Goal: Task Accomplishment & Management: Use online tool/utility

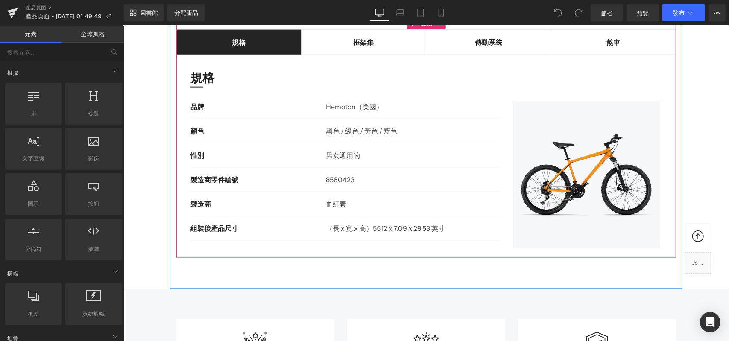
scroll to position [684, 0]
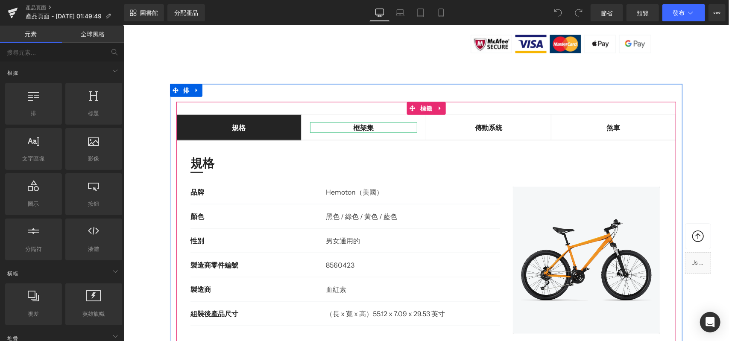
click at [362, 129] on font "框架集" at bounding box center [363, 127] width 21 height 9
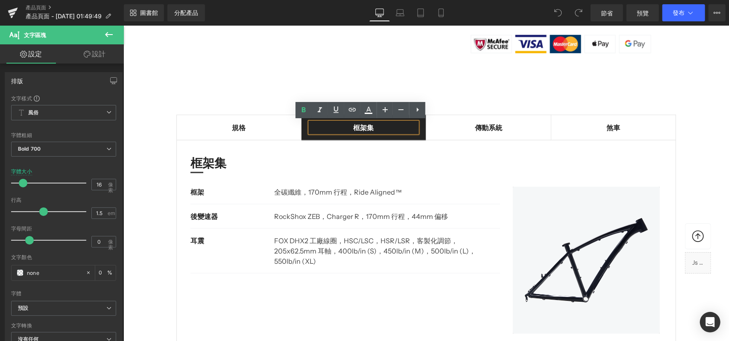
click at [483, 132] on span "傳動系統 文字區塊" at bounding box center [488, 127] width 125 height 25
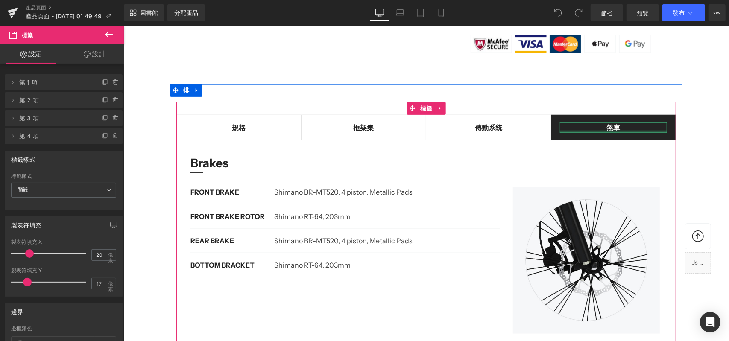
click at [598, 130] on div at bounding box center [614, 131] width 108 height 2
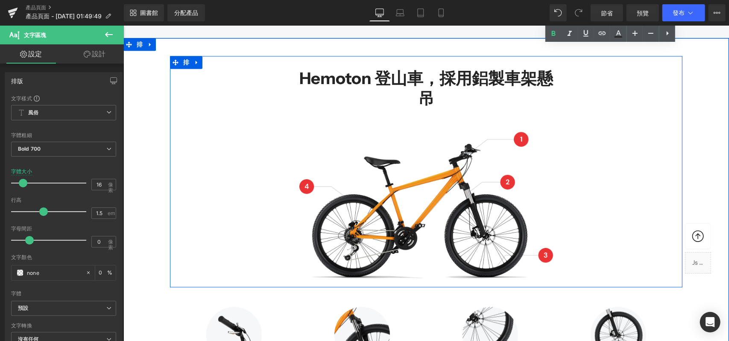
scroll to position [1196, 0]
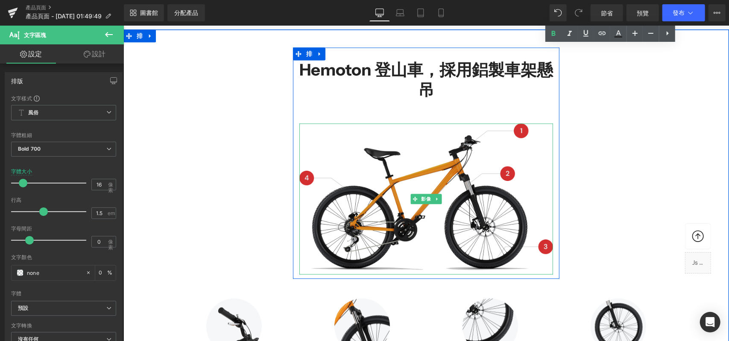
click at [515, 128] on img at bounding box center [426, 198] width 254 height 151
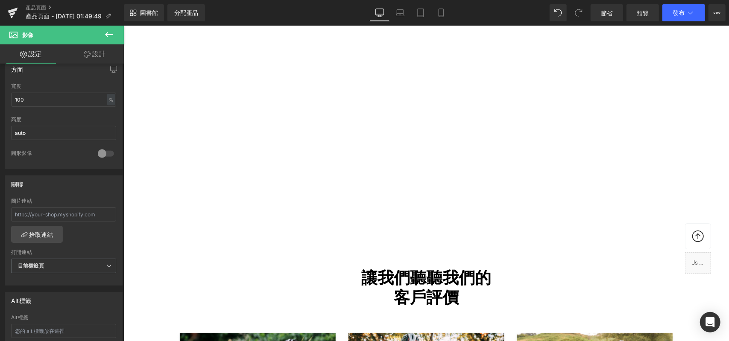
scroll to position [1794, 0]
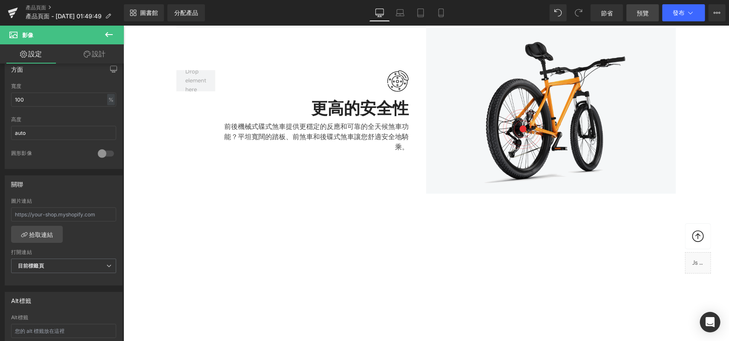
click at [643, 18] on link "預覽" at bounding box center [643, 12] width 32 height 17
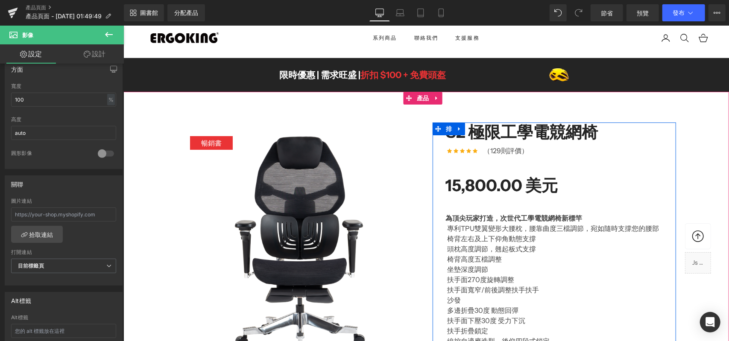
scroll to position [0, 0]
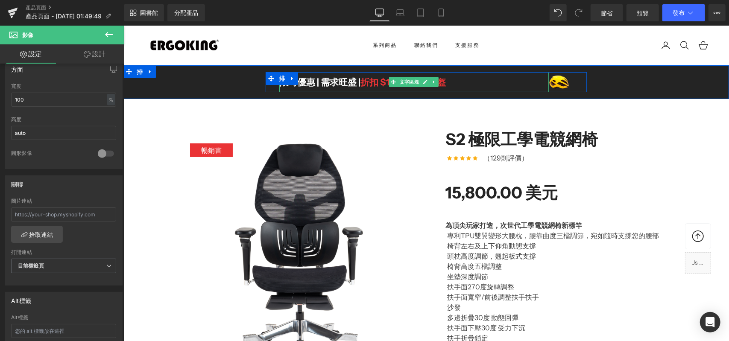
click at [372, 82] on font "折扣 $100 + 免費頭盔" at bounding box center [402, 81] width 85 height 11
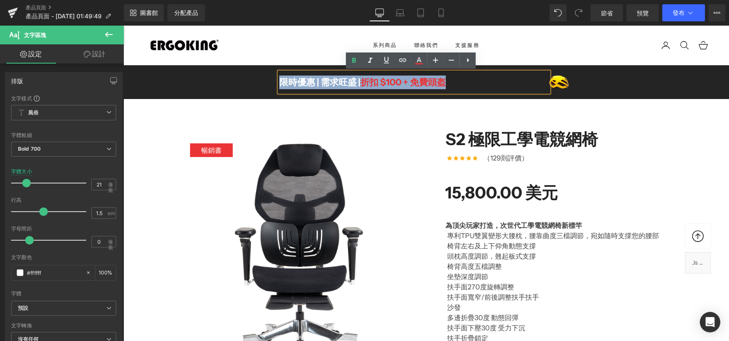
drag, startPoint x: 449, startPoint y: 81, endPoint x: 255, endPoint y: 79, distance: 193.5
click at [255, 79] on div "限時優惠 | 需求旺盛 | 折扣 $100 + 免費頭盔 文字區塊 影像 排" at bounding box center [426, 82] width 606 height 21
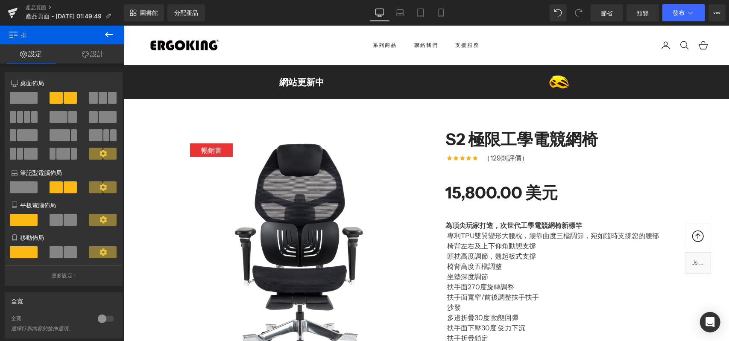
click at [564, 87] on div "影像" at bounding box center [561, 82] width 24 height 20
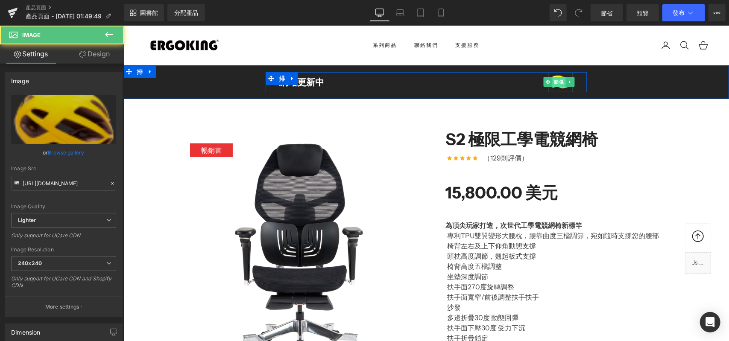
click at [559, 82] on font "影像" at bounding box center [559, 82] width 10 height 6
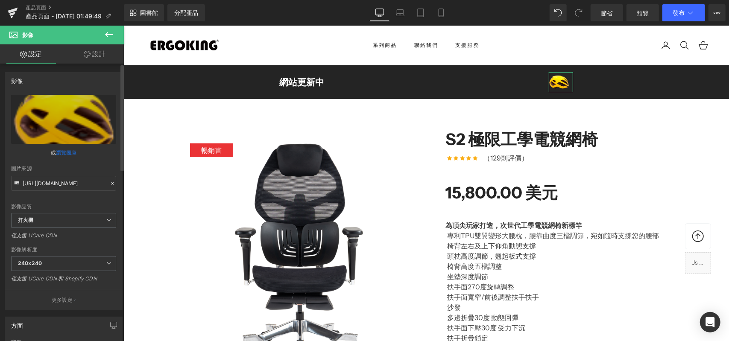
click at [63, 155] on font "瀏覽圖庫" at bounding box center [66, 153] width 21 height 6
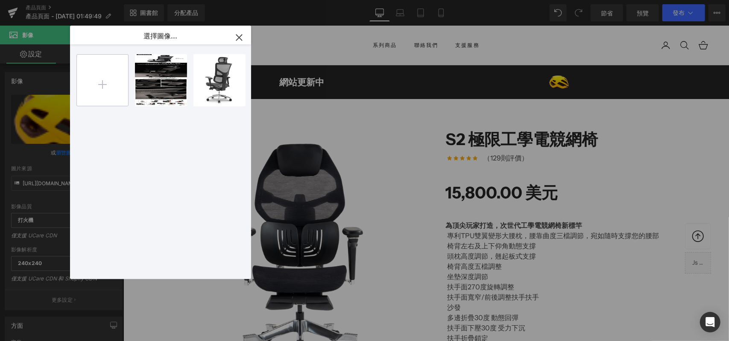
click at [107, 92] on input "file" at bounding box center [102, 80] width 51 height 51
type input "C:\fakepath\2.png"
click at [242, 36] on icon "button" at bounding box center [239, 38] width 14 height 14
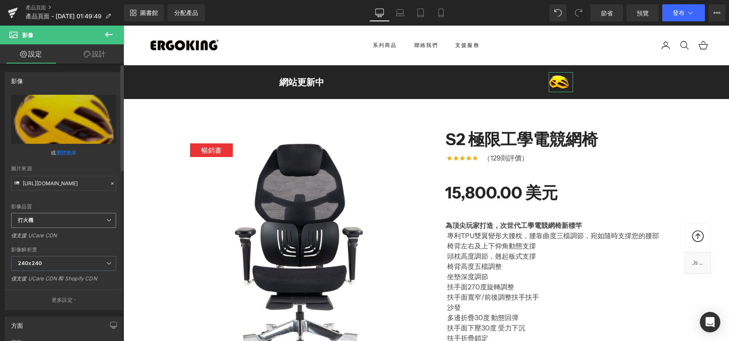
click at [67, 220] on span "打火機" at bounding box center [63, 220] width 105 height 15
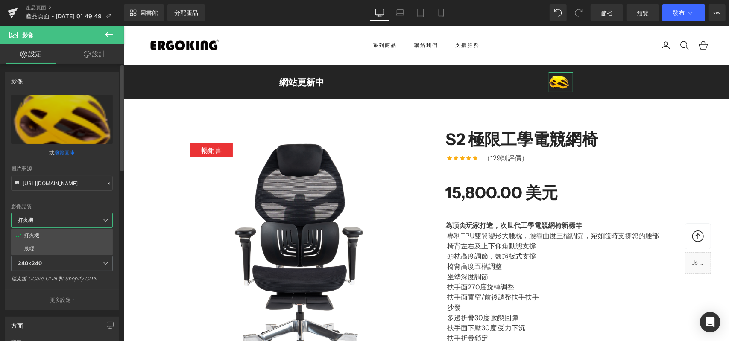
click at [67, 220] on span "打火機" at bounding box center [62, 220] width 102 height 15
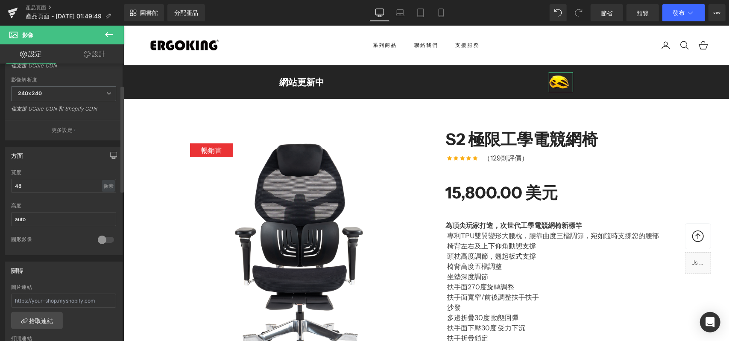
scroll to position [171, 0]
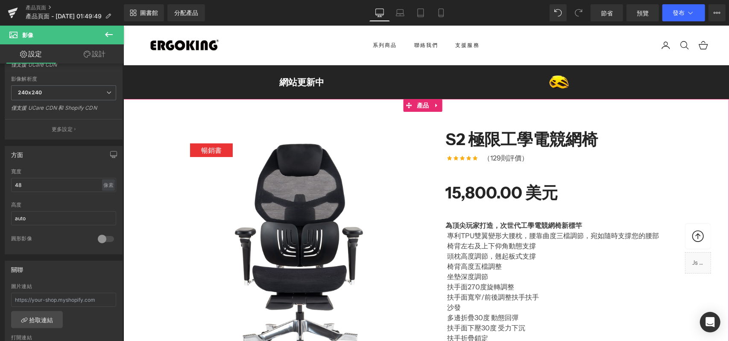
click at [567, 249] on li "椅背左右及上下仰角動態支撐" at bounding box center [552, 246] width 214 height 10
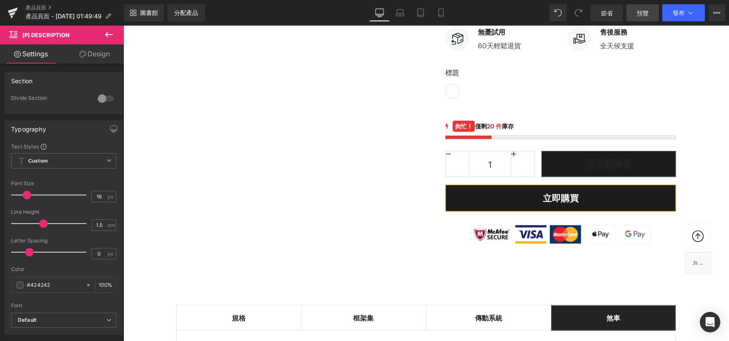
scroll to position [427, 0]
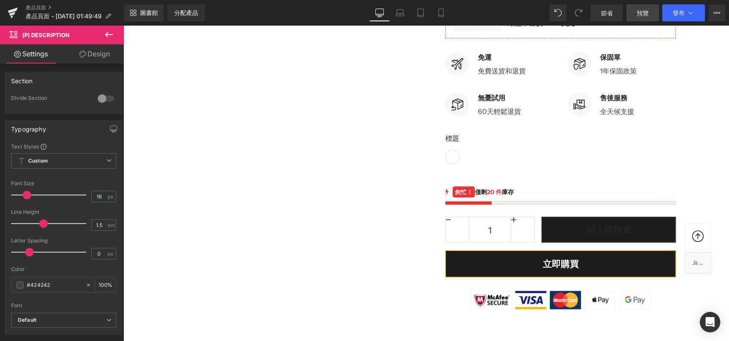
click at [637, 18] on link "預覽" at bounding box center [643, 12] width 32 height 17
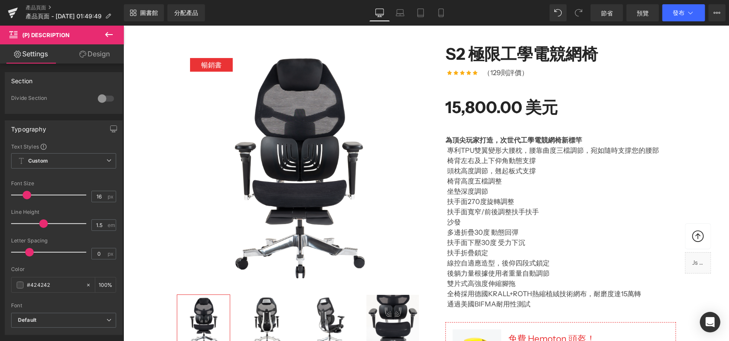
scroll to position [0, 0]
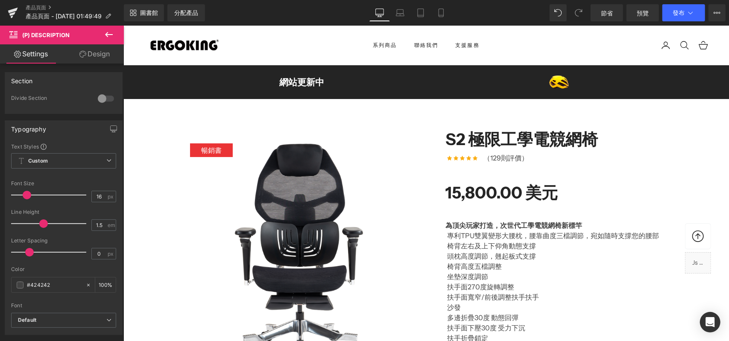
click at [302, 82] on font "網站更新中" at bounding box center [301, 81] width 45 height 11
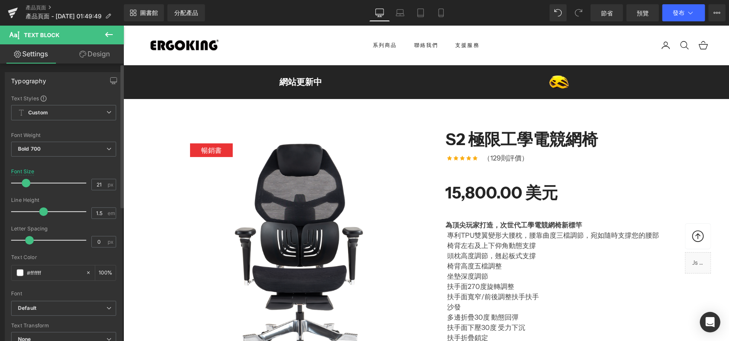
click at [23, 183] on span at bounding box center [26, 183] width 9 height 9
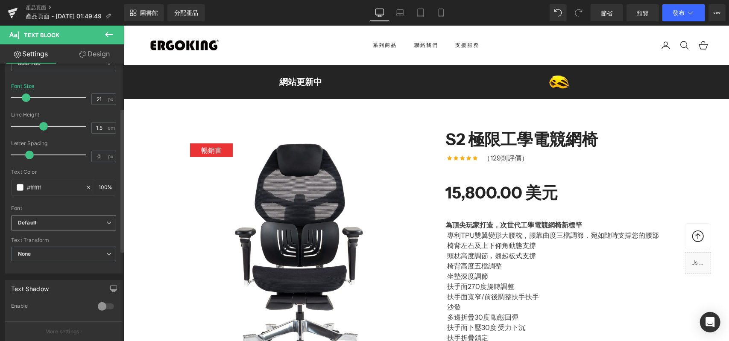
click at [46, 220] on b "Default" at bounding box center [62, 223] width 88 height 7
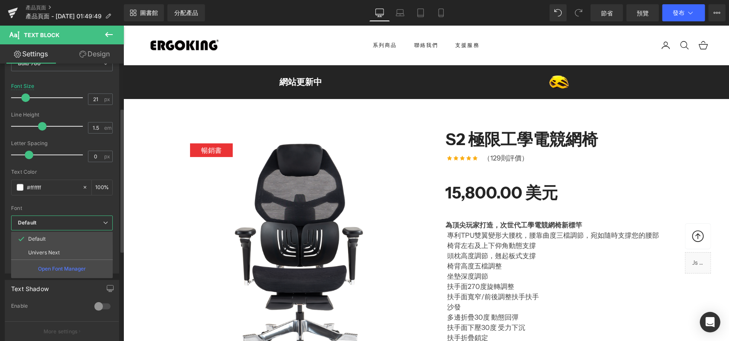
click at [46, 220] on b "Default" at bounding box center [60, 223] width 85 height 7
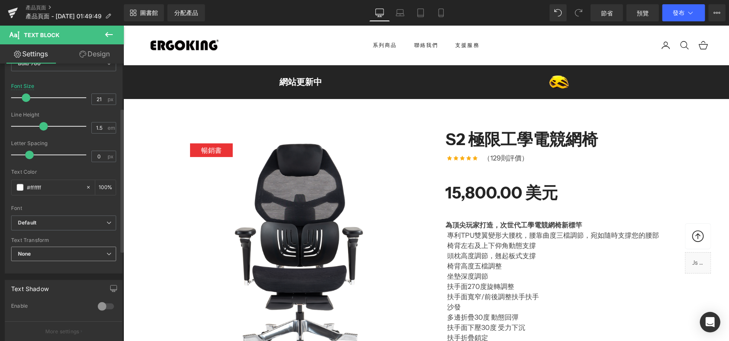
click at [38, 253] on span "None" at bounding box center [63, 254] width 105 height 15
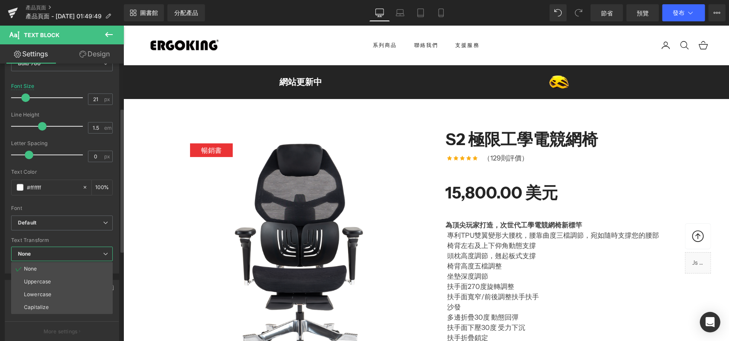
click at [38, 253] on span "None" at bounding box center [62, 254] width 102 height 15
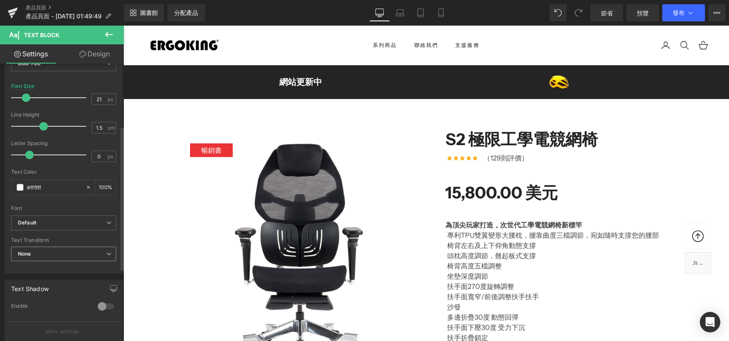
scroll to position [171, 0]
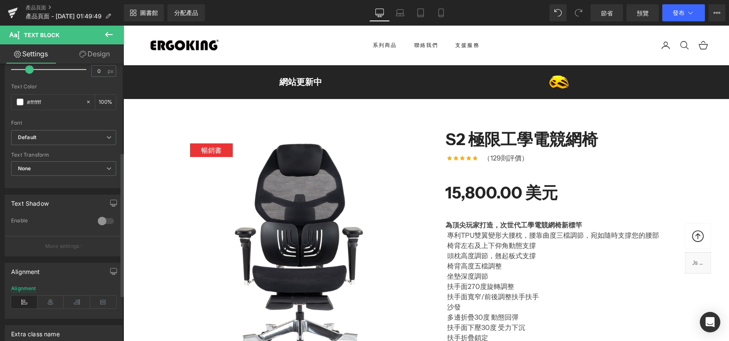
click at [98, 219] on div at bounding box center [106, 221] width 21 height 14
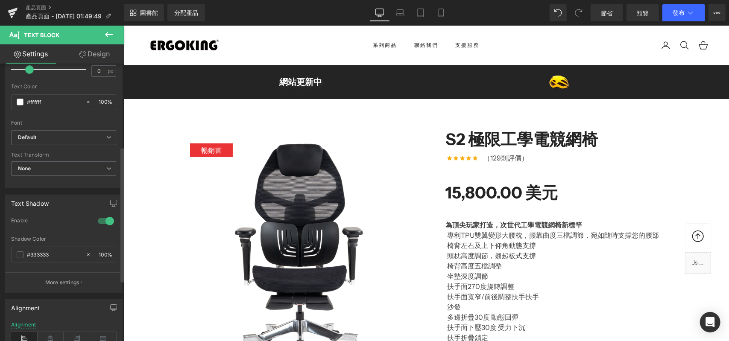
click at [102, 220] on div at bounding box center [106, 221] width 21 height 14
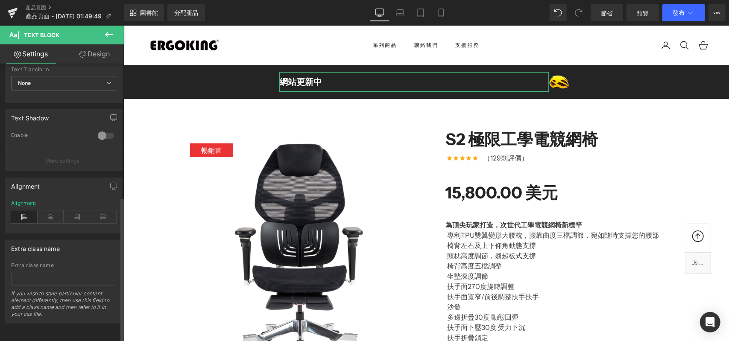
scroll to position [260, 0]
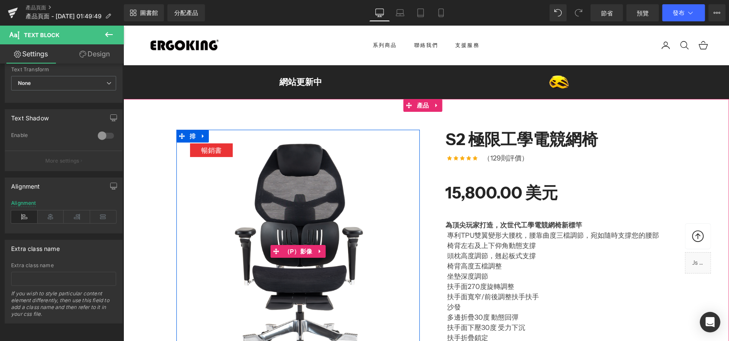
click at [286, 205] on img at bounding box center [298, 251] width 244 height 244
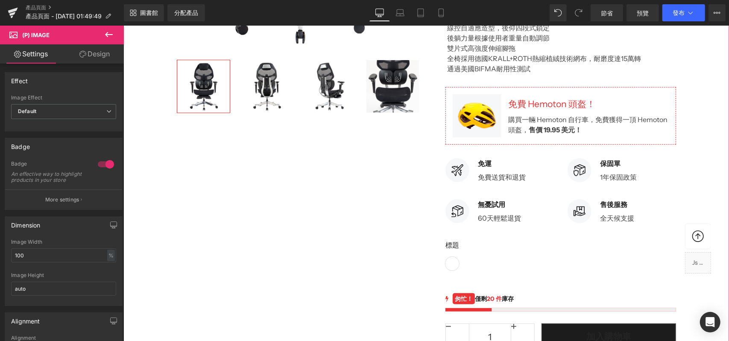
scroll to position [171, 0]
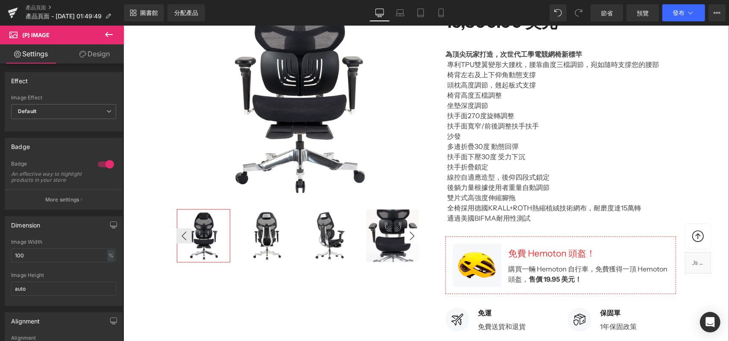
click at [404, 232] on button "›" at bounding box center [411, 235] width 15 height 15
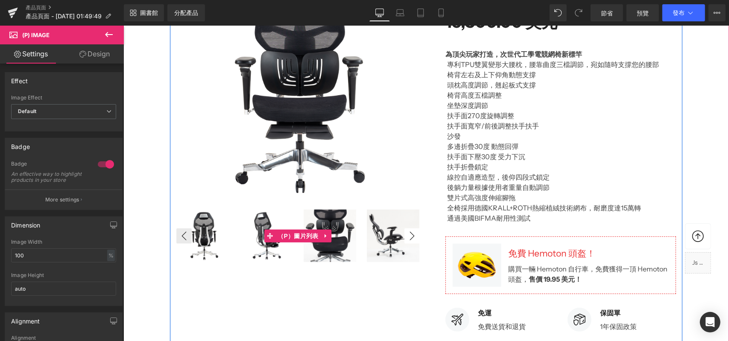
click at [404, 232] on button "›" at bounding box center [411, 235] width 15 height 15
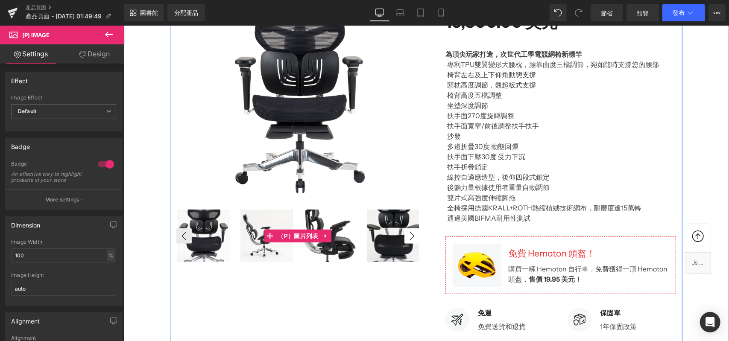
click at [404, 232] on button "›" at bounding box center [411, 235] width 15 height 15
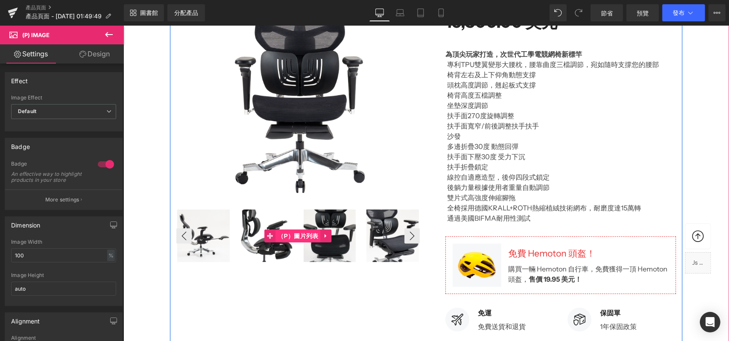
click at [309, 232] on font "（P）圖片列表" at bounding box center [297, 235] width 41 height 13
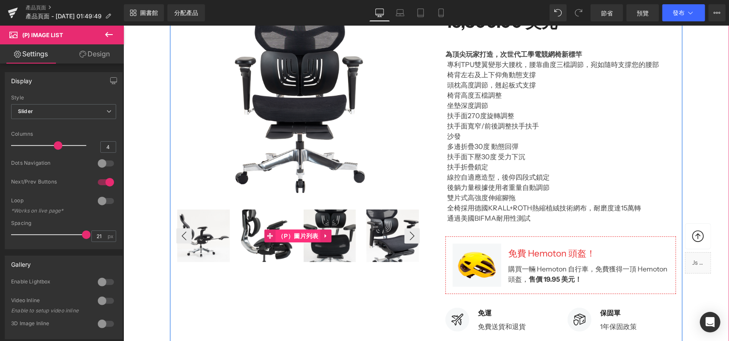
click at [306, 233] on font "（P）圖片列表" at bounding box center [297, 235] width 41 height 7
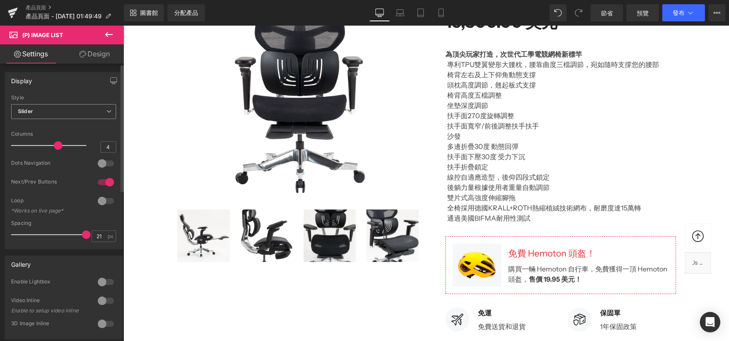
click at [66, 115] on span "Slider" at bounding box center [63, 111] width 105 height 15
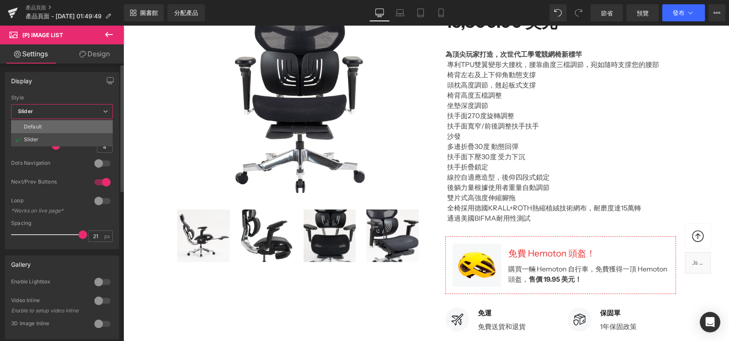
click at [58, 123] on li "Default" at bounding box center [62, 126] width 102 height 13
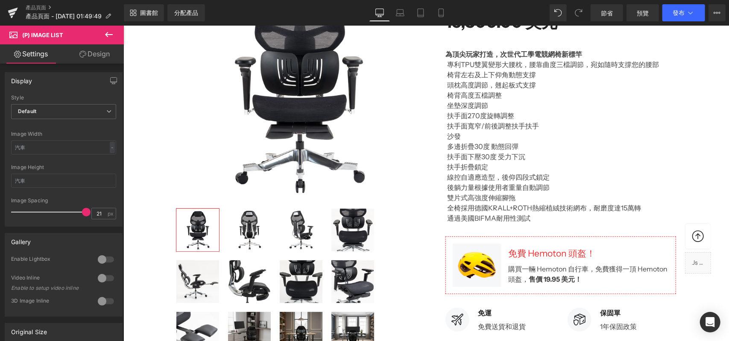
scroll to position [0, 0]
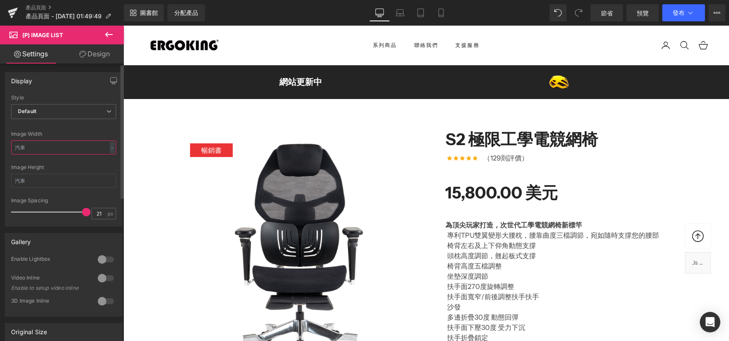
click at [56, 150] on input "text" at bounding box center [63, 148] width 105 height 14
click at [110, 152] on div "-" at bounding box center [112, 148] width 5 height 12
click at [99, 147] on input "text" at bounding box center [63, 148] width 105 height 14
click at [69, 115] on span "Default" at bounding box center [63, 111] width 105 height 15
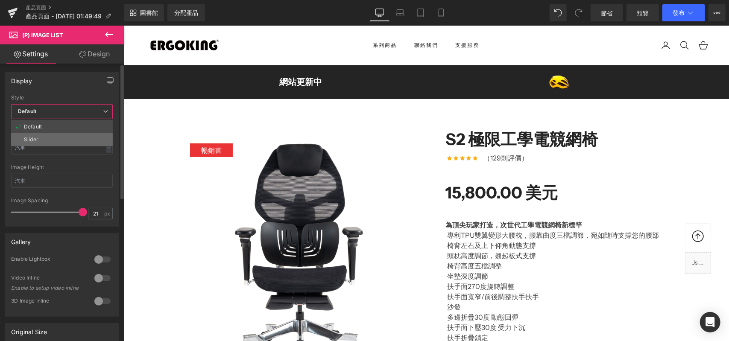
click at [44, 135] on li "Slider" at bounding box center [62, 139] width 102 height 13
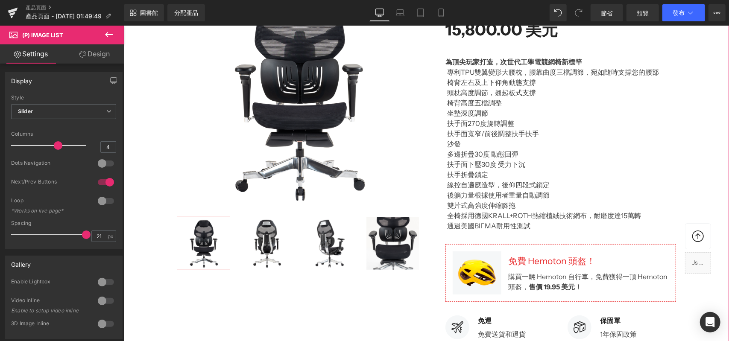
scroll to position [256, 0]
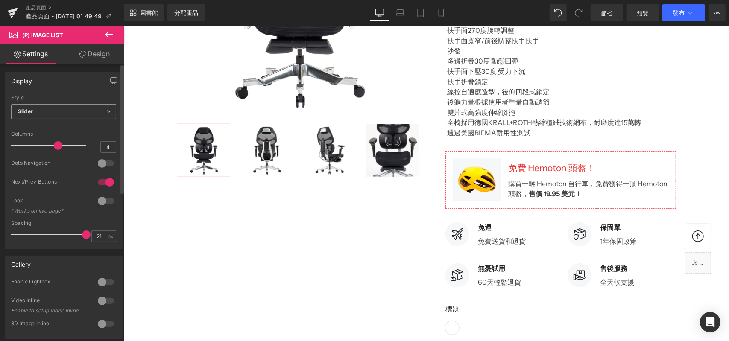
click at [59, 109] on span "Slider" at bounding box center [63, 111] width 105 height 15
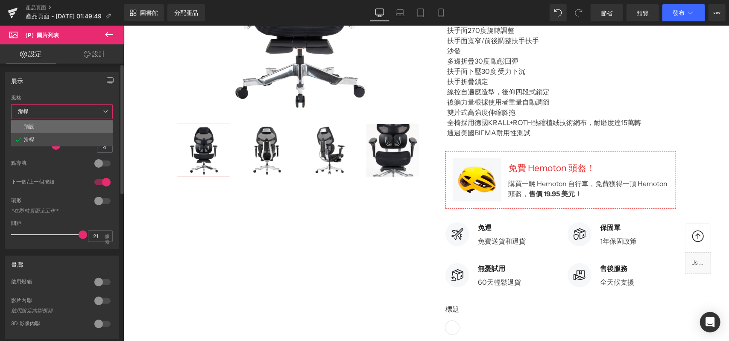
click at [56, 128] on li "預設" at bounding box center [62, 126] width 102 height 13
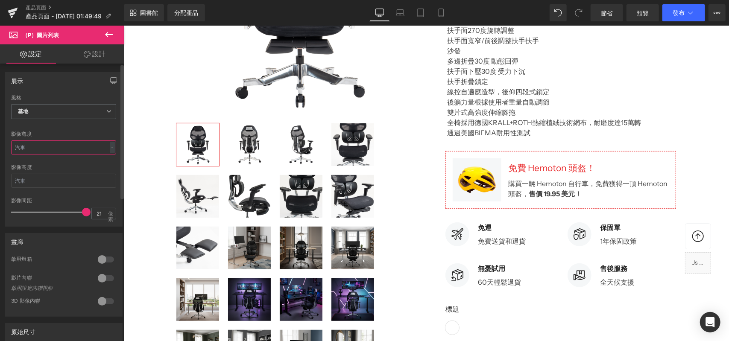
click at [59, 151] on input "text" at bounding box center [63, 148] width 105 height 14
click at [111, 149] on font "-" at bounding box center [112, 147] width 3 height 6
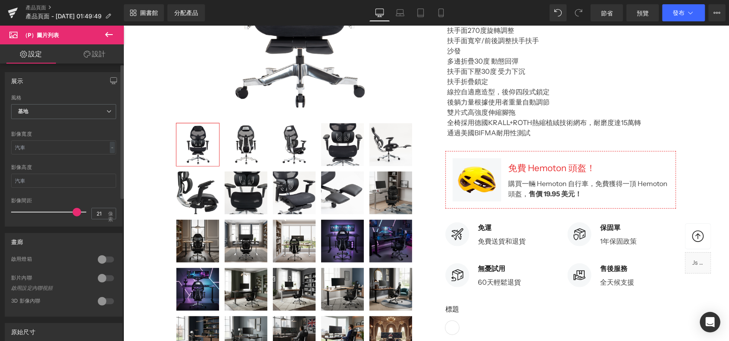
drag, startPoint x: 79, startPoint y: 212, endPoint x: 72, endPoint y: 214, distance: 7.9
click at [72, 214] on div at bounding box center [50, 212] width 71 height 17
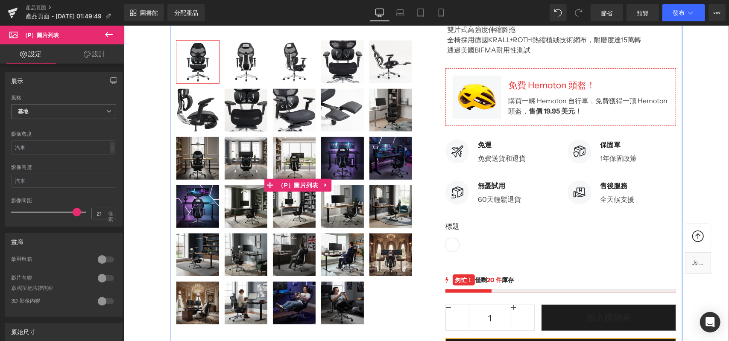
scroll to position [342, 0]
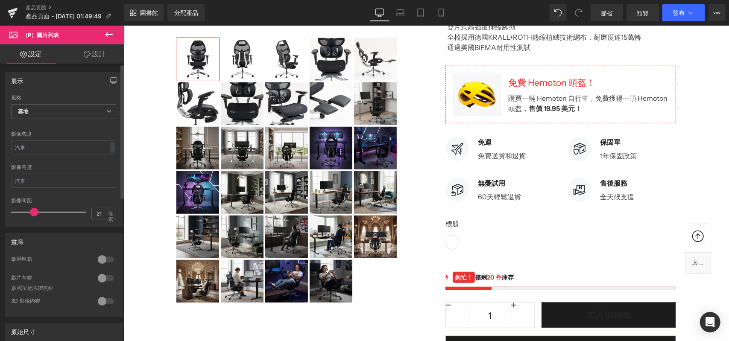
drag, startPoint x: 73, startPoint y: 210, endPoint x: 35, endPoint y: 211, distance: 38.9
click at [35, 211] on span at bounding box center [34, 212] width 9 height 9
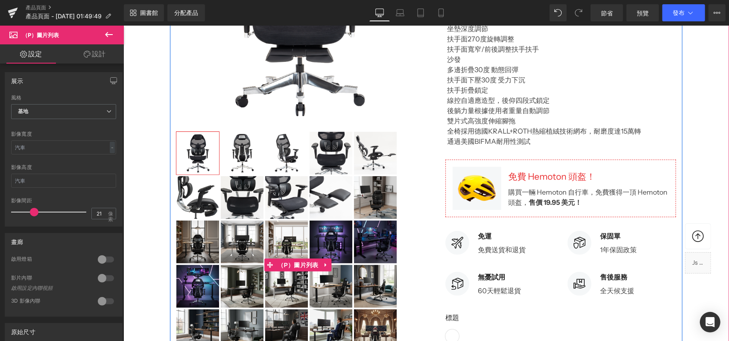
scroll to position [256, 0]
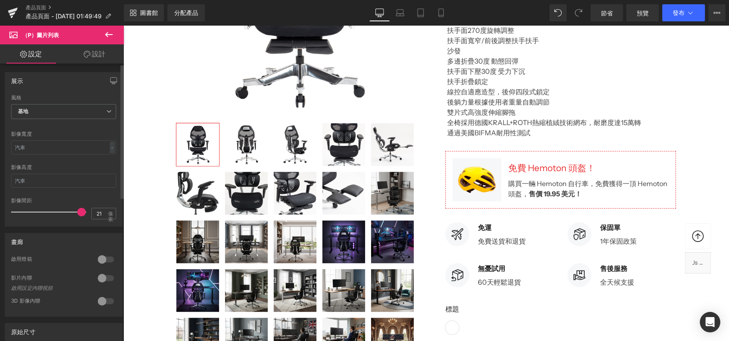
drag, startPoint x: 34, startPoint y: 212, endPoint x: 79, endPoint y: 214, distance: 45.8
click at [79, 214] on div at bounding box center [50, 212] width 71 height 17
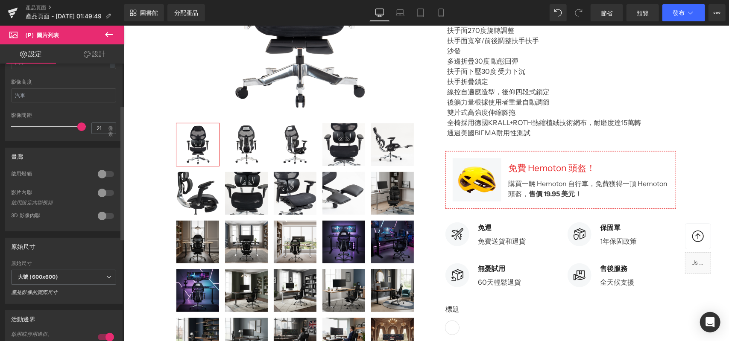
click at [101, 173] on div at bounding box center [106, 174] width 21 height 14
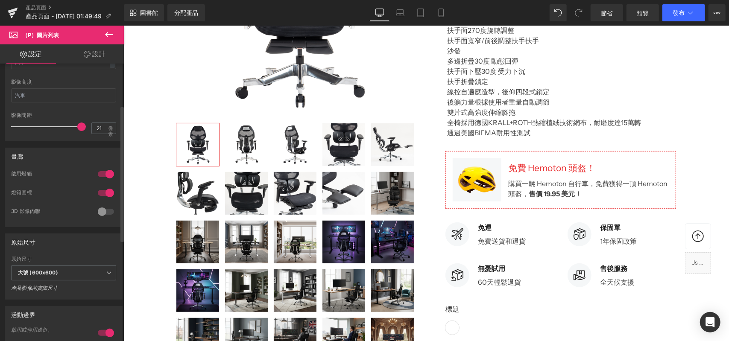
click at [105, 171] on div at bounding box center [106, 174] width 21 height 14
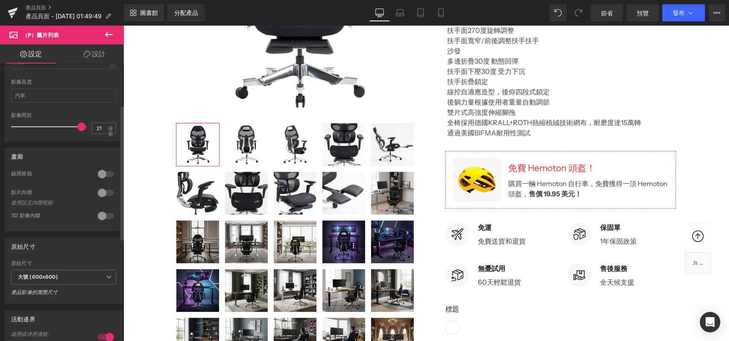
click at [105, 171] on div at bounding box center [106, 174] width 21 height 14
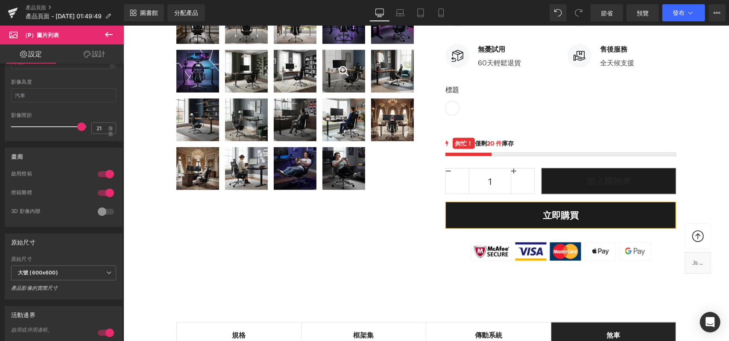
scroll to position [342, 0]
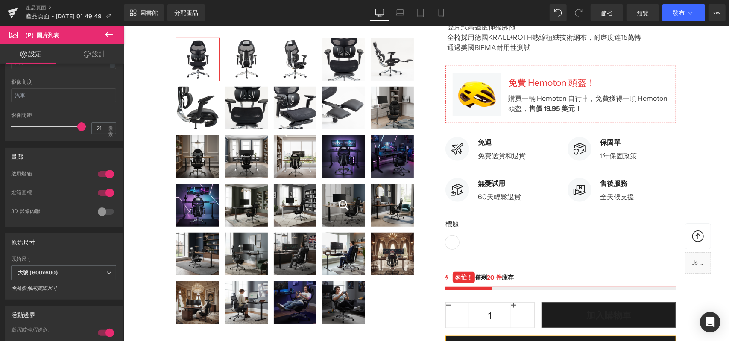
click at [338, 201] on div at bounding box center [343, 205] width 43 height 43
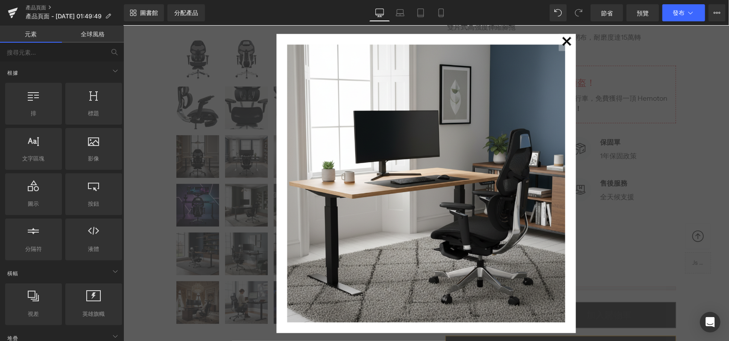
click at [566, 41] on font "✕" at bounding box center [567, 42] width 13 height 14
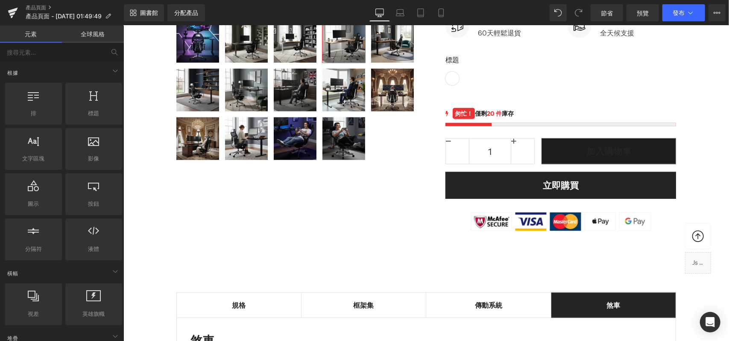
scroll to position [427, 0]
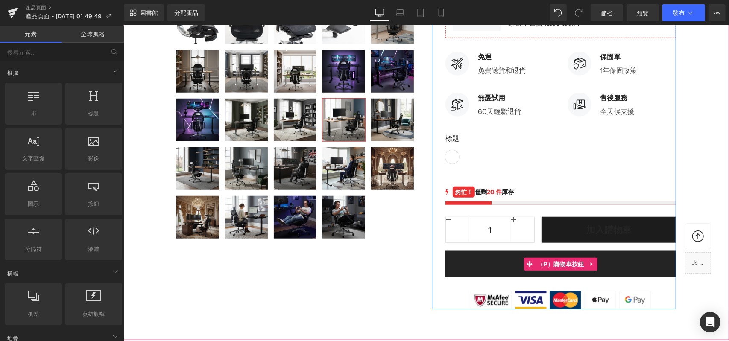
click at [475, 264] on button "立即購買" at bounding box center [560, 263] width 231 height 27
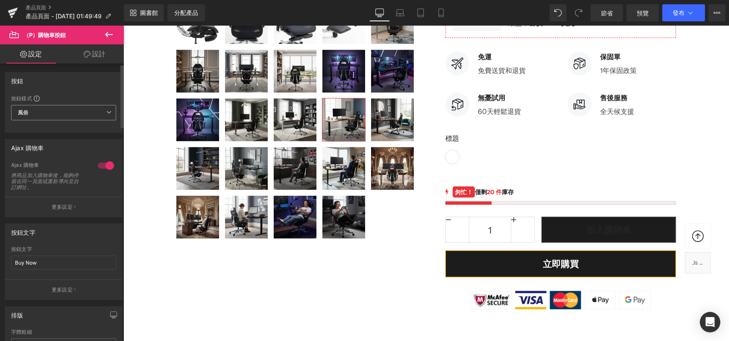
click at [52, 113] on span "風俗 設定全域樣式" at bounding box center [63, 112] width 105 height 15
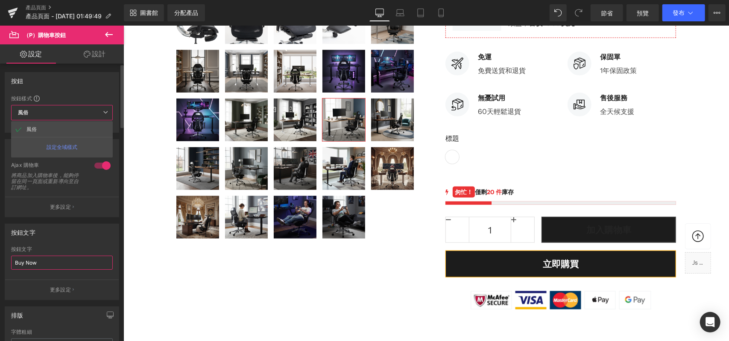
click at [75, 258] on input "Buy Now" at bounding box center [62, 263] width 102 height 14
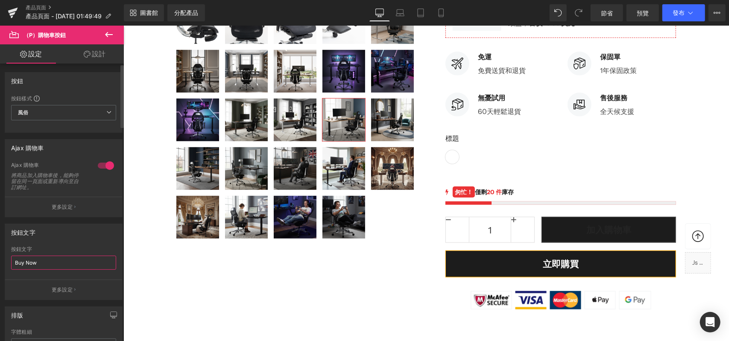
drag, startPoint x: 50, startPoint y: 264, endPoint x: 0, endPoint y: 257, distance: 50.5
click at [0, 257] on div "按鈕文字 Buy Now 按鈕文字 Buy Now 更多設定" at bounding box center [64, 258] width 128 height 83
type input "立"
type input "立即購買"
click at [67, 288] on font "更多設定" at bounding box center [62, 290] width 21 height 6
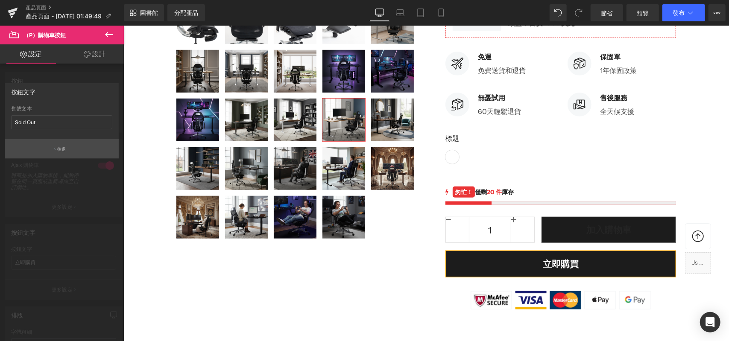
click at [64, 149] on font "後退" at bounding box center [61, 149] width 9 height 5
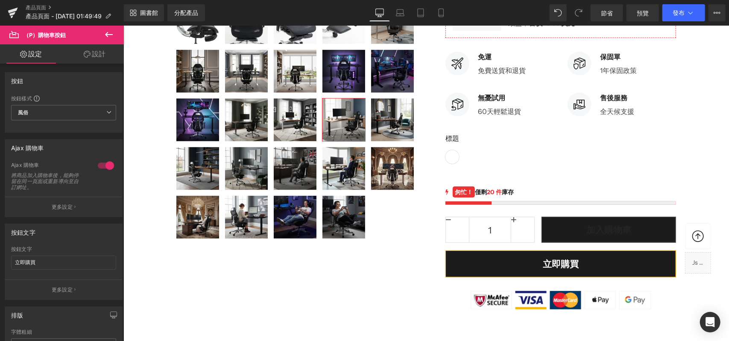
click at [91, 57] on link "設計" at bounding box center [95, 53] width 62 height 19
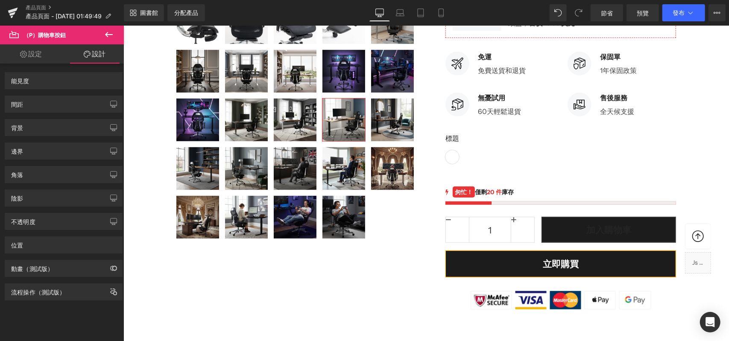
click at [38, 57] on font "設定" at bounding box center [35, 54] width 14 height 9
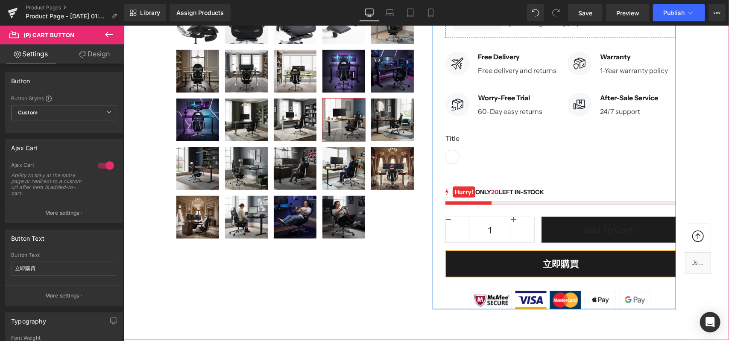
click at [506, 108] on span "Text Block" at bounding box center [505, 109] width 28 height 10
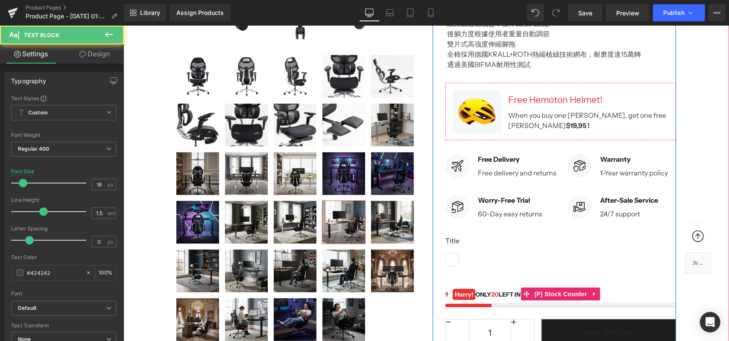
scroll to position [256, 0]
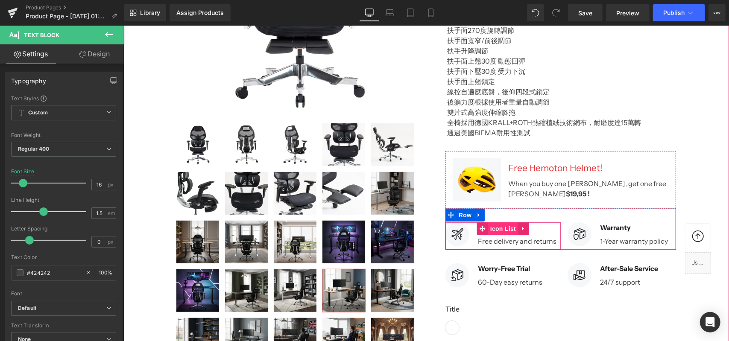
click at [499, 228] on span "Icon List" at bounding box center [503, 228] width 30 height 13
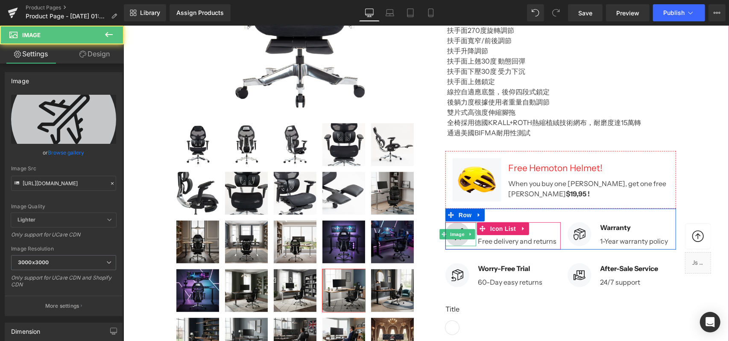
click at [456, 240] on img at bounding box center [457, 234] width 24 height 24
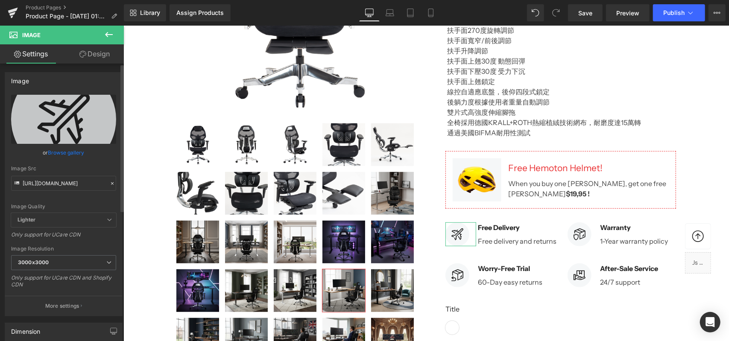
click at [69, 153] on link "Browse gallery" at bounding box center [66, 152] width 36 height 15
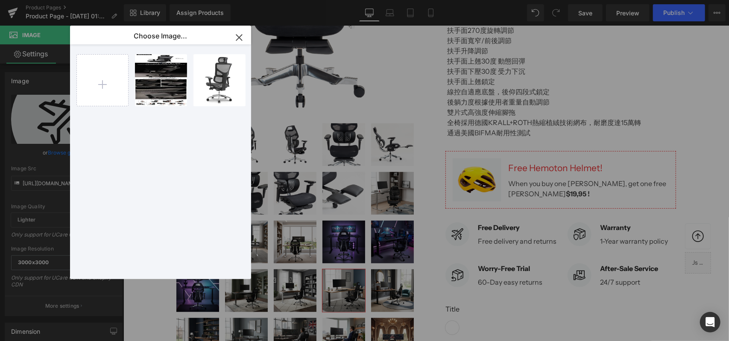
drag, startPoint x: 236, startPoint y: 38, endPoint x: 113, endPoint y: 13, distance: 126.1
click at [236, 38] on icon "button" at bounding box center [239, 38] width 14 height 14
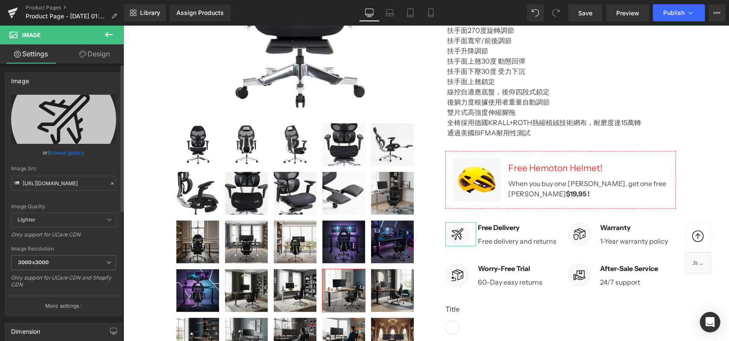
click at [47, 220] on span "Lighter" at bounding box center [63, 220] width 105 height 14
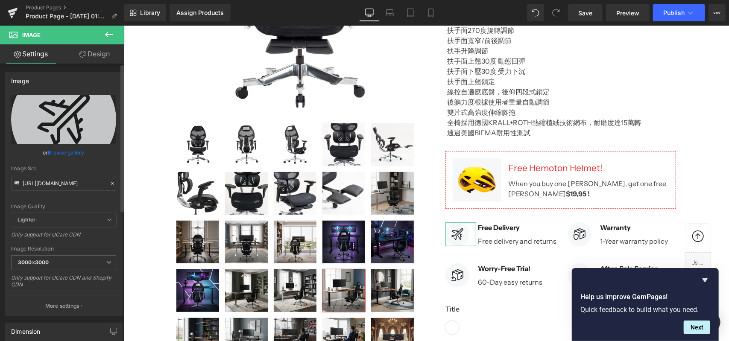
click at [103, 220] on span "Lighter" at bounding box center [63, 220] width 105 height 14
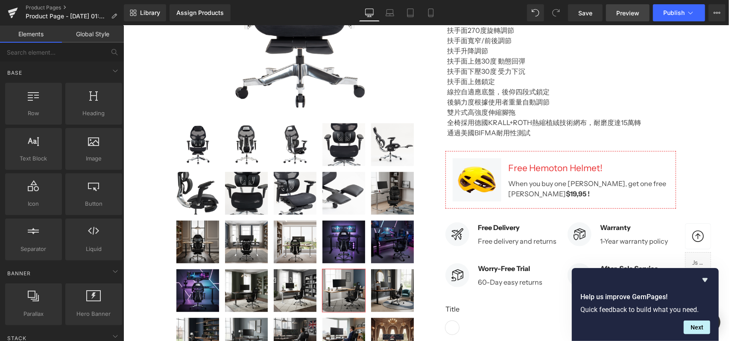
click at [638, 18] on link "Preview" at bounding box center [628, 12] width 44 height 17
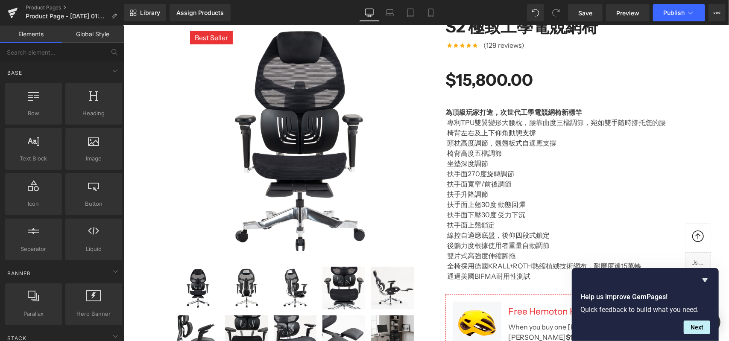
scroll to position [85, 0]
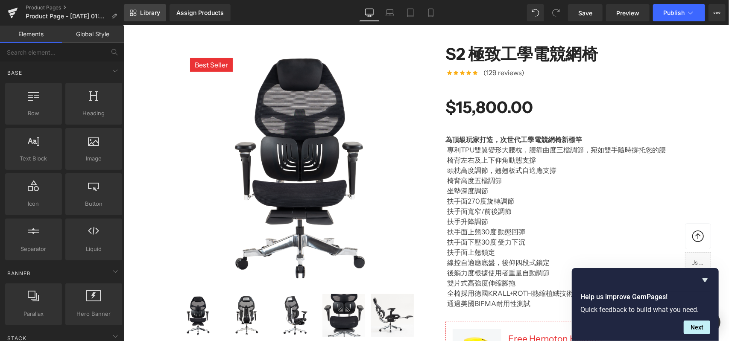
click at [146, 14] on span "Library" at bounding box center [150, 13] width 20 height 8
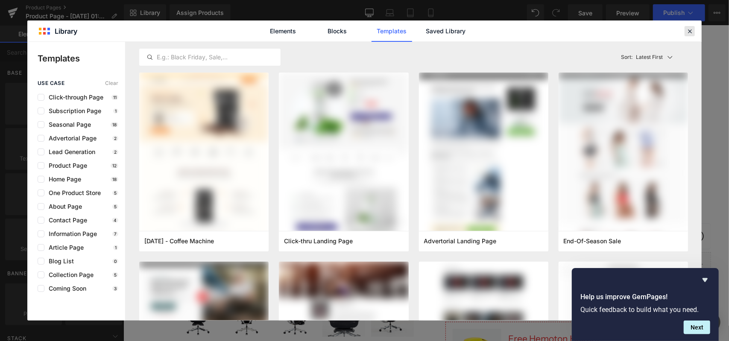
click at [689, 29] on icon at bounding box center [690, 31] width 8 height 8
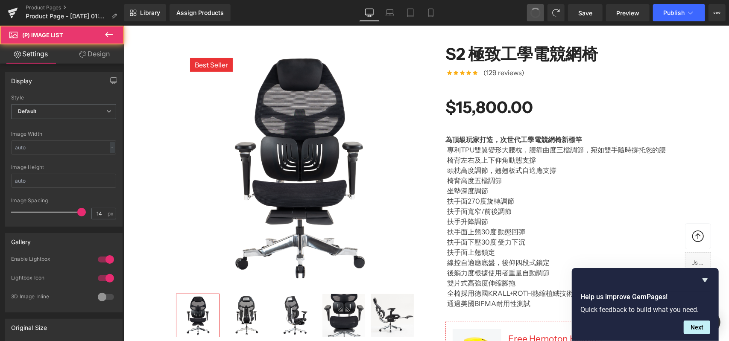
click at [534, 11] on span at bounding box center [536, 13] width 12 height 12
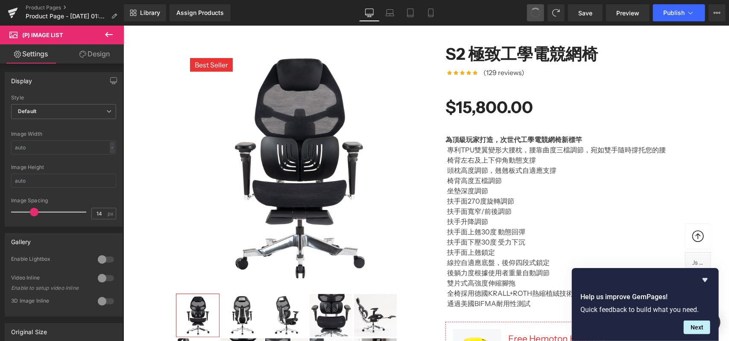
click at [534, 11] on span at bounding box center [536, 13] width 14 height 14
click at [534, 11] on span at bounding box center [536, 13] width 12 height 12
click at [534, 11] on icon at bounding box center [536, 13] width 8 height 8
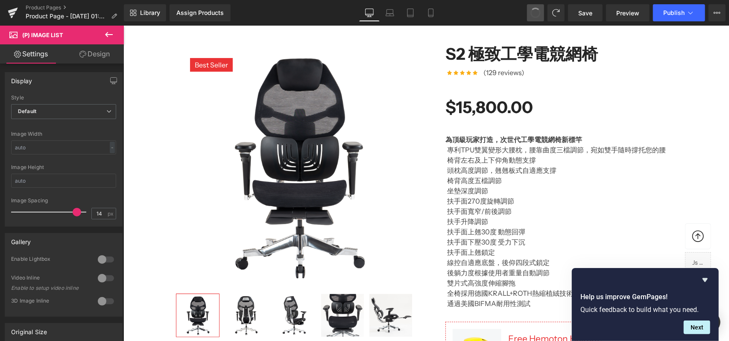
click at [534, 11] on span at bounding box center [536, 13] width 12 height 12
click at [534, 11] on icon at bounding box center [536, 13] width 8 height 8
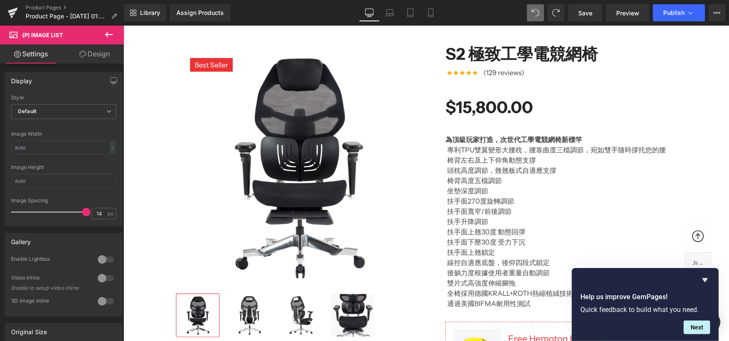
click at [534, 11] on icon at bounding box center [536, 13] width 8 height 8
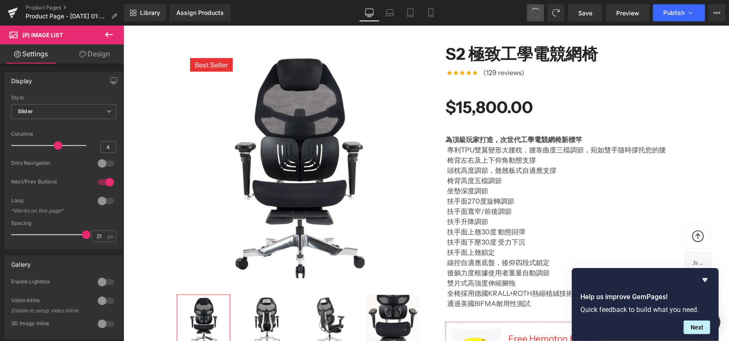
click at [534, 11] on span at bounding box center [536, 13] width 14 height 14
click at [534, 11] on icon at bounding box center [536, 13] width 8 height 8
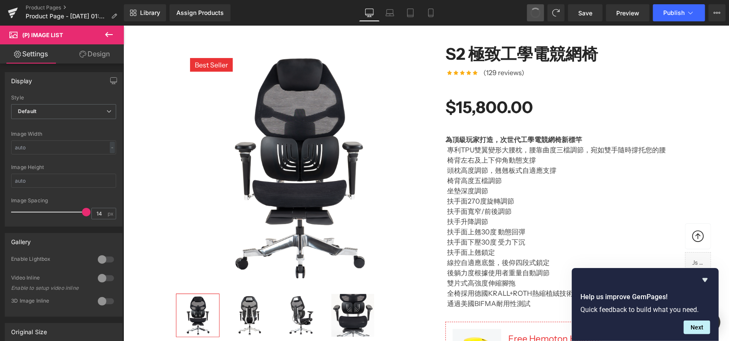
click at [534, 11] on span at bounding box center [536, 13] width 14 height 14
click at [534, 11] on icon at bounding box center [536, 13] width 8 height 8
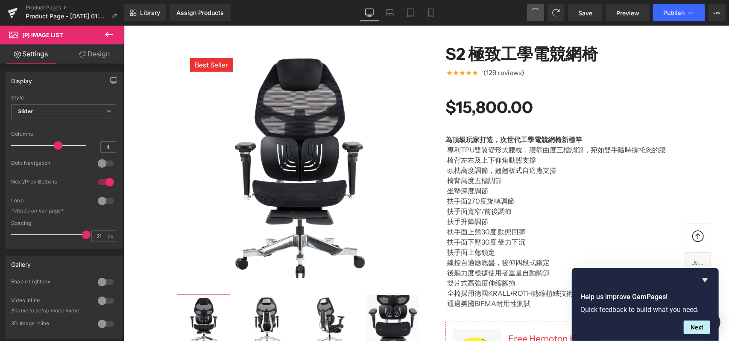
click at [534, 11] on span at bounding box center [535, 12] width 11 height 11
click at [534, 11] on icon at bounding box center [536, 13] width 8 height 8
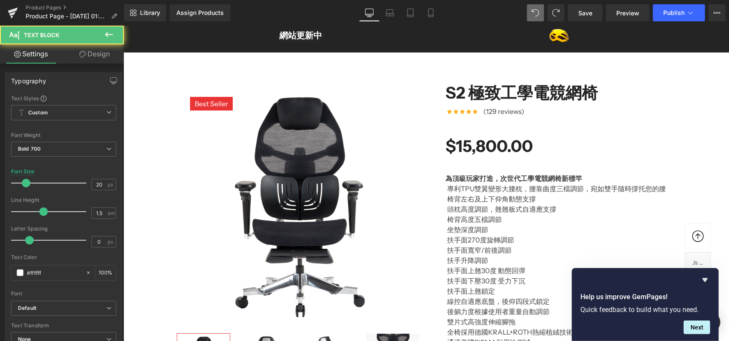
scroll to position [0, 0]
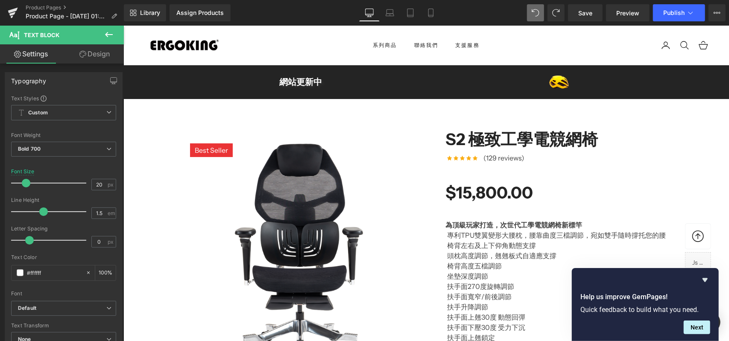
click at [112, 33] on icon at bounding box center [109, 34] width 10 height 10
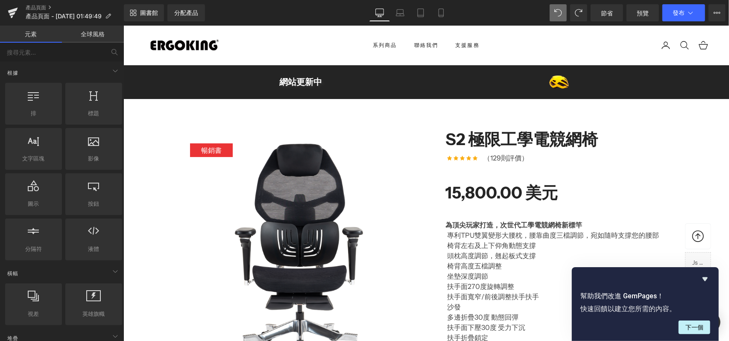
click at [85, 37] on font "全球風格" at bounding box center [93, 33] width 24 height 7
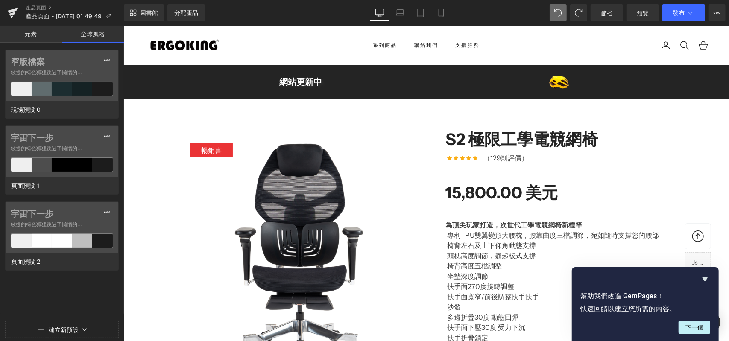
click at [33, 36] on font "元素" at bounding box center [31, 33] width 12 height 7
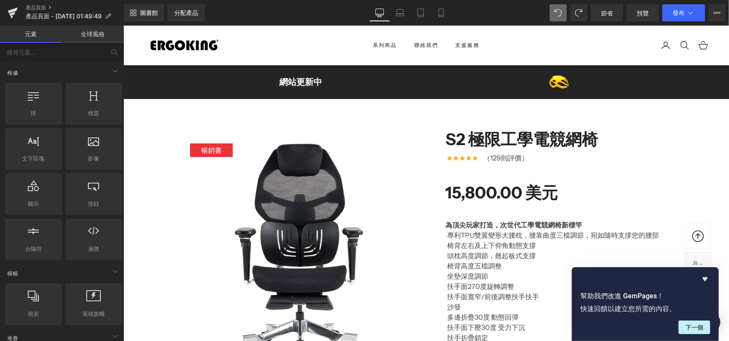
click at [82, 31] on font "全球風格" at bounding box center [93, 33] width 24 height 7
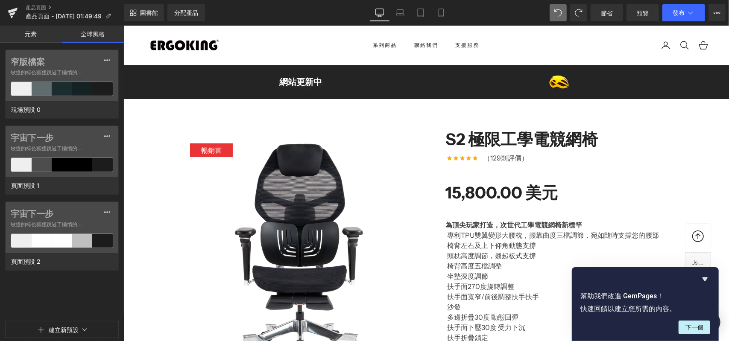
click at [35, 32] on font "元素" at bounding box center [31, 33] width 12 height 7
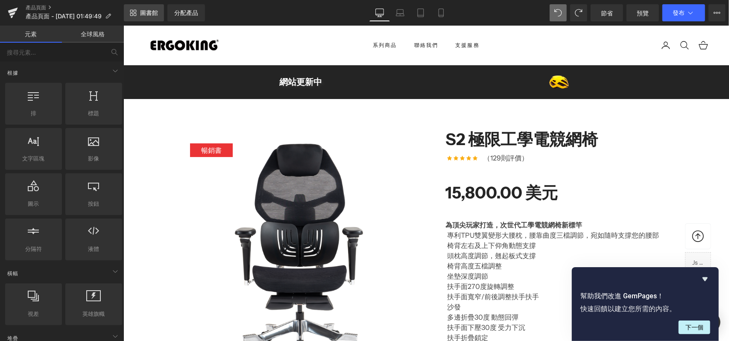
click at [147, 12] on font "圖書館" at bounding box center [149, 12] width 18 height 7
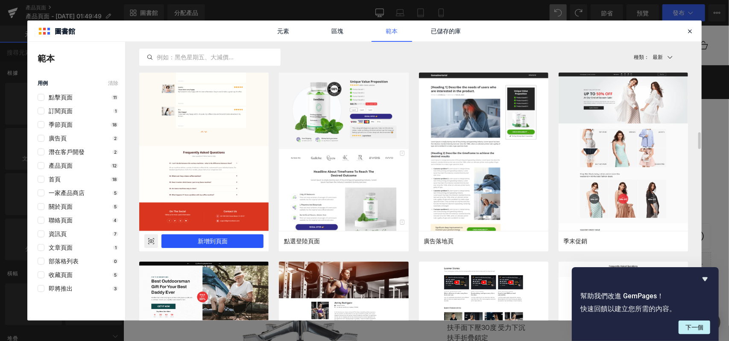
scroll to position [171, 0]
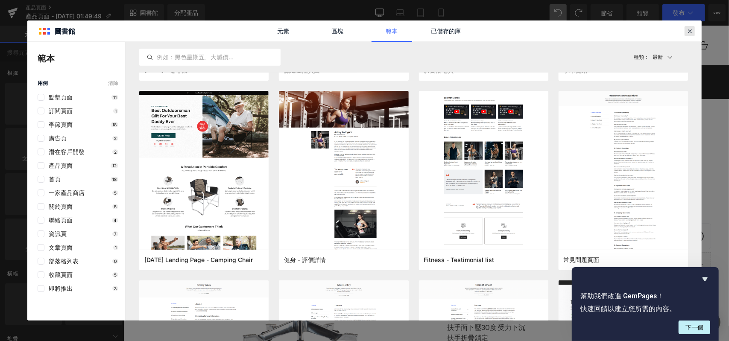
click at [692, 30] on icon at bounding box center [690, 31] width 8 height 8
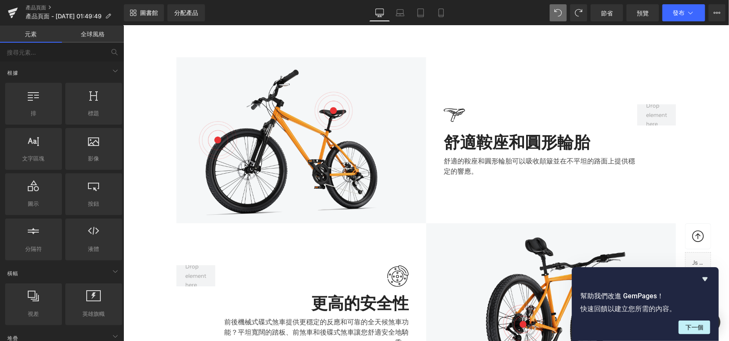
scroll to position [1538, 0]
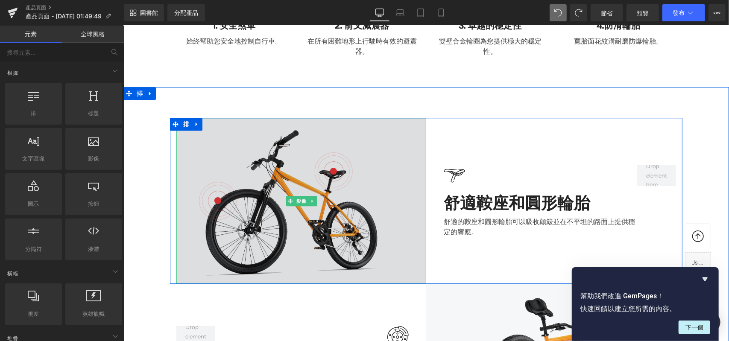
click at [338, 228] on img at bounding box center [301, 200] width 250 height 166
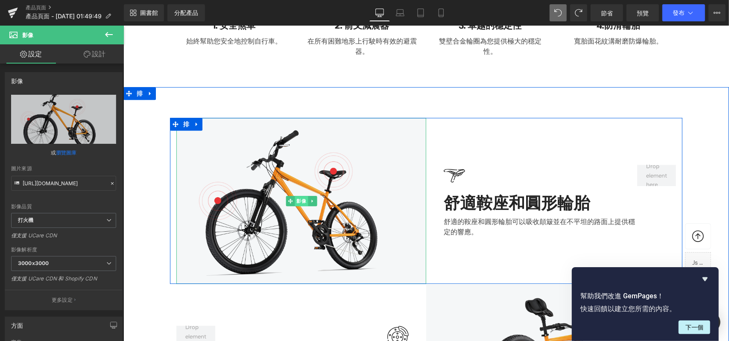
click at [302, 198] on font "影像" at bounding box center [301, 201] width 10 height 6
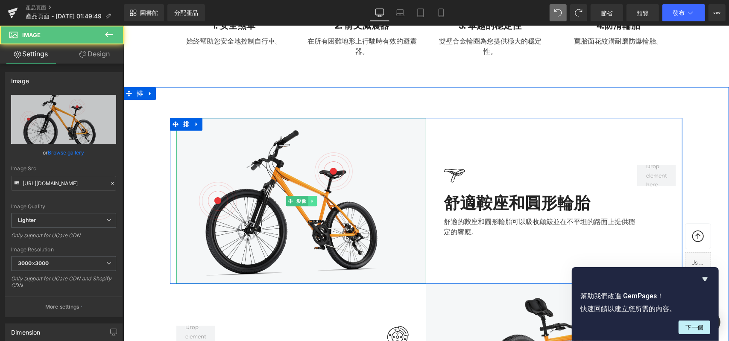
click at [310, 199] on icon at bounding box center [312, 200] width 5 height 5
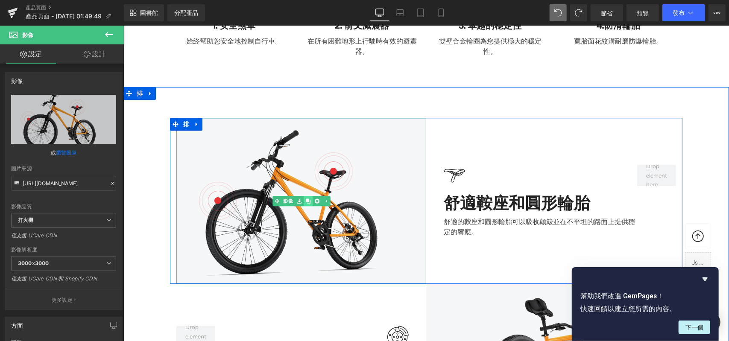
click at [305, 201] on icon at bounding box center [307, 200] width 5 height 5
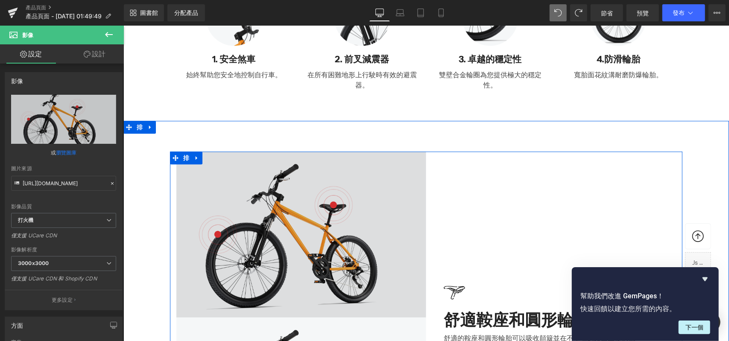
scroll to position [1590, 0]
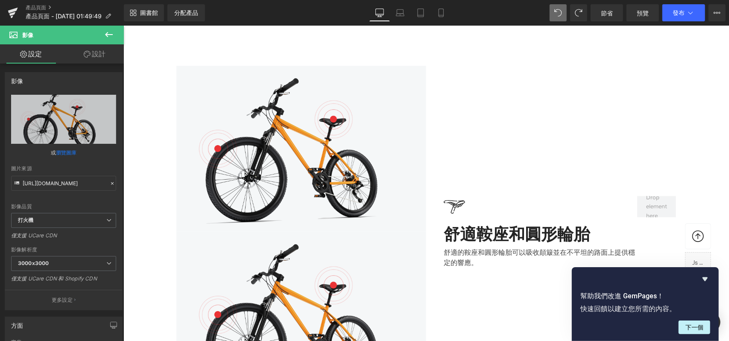
click at [554, 16] on span at bounding box center [558, 12] width 17 height 17
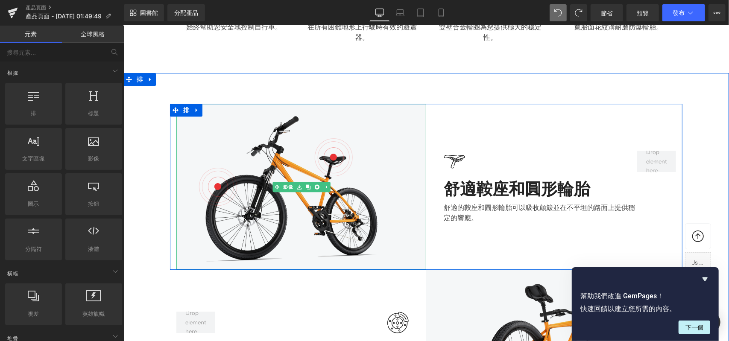
scroll to position [1419, 0]
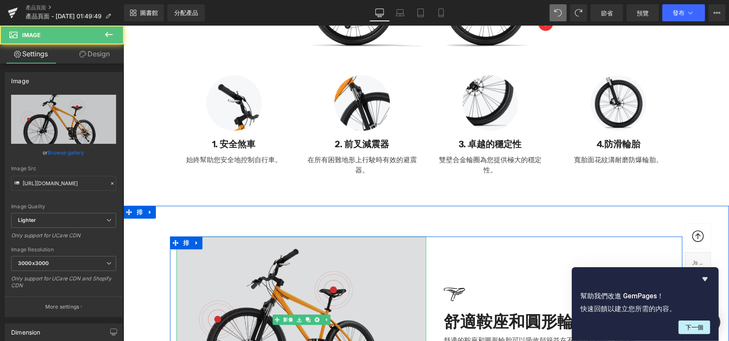
click at [217, 262] on img at bounding box center [301, 319] width 250 height 166
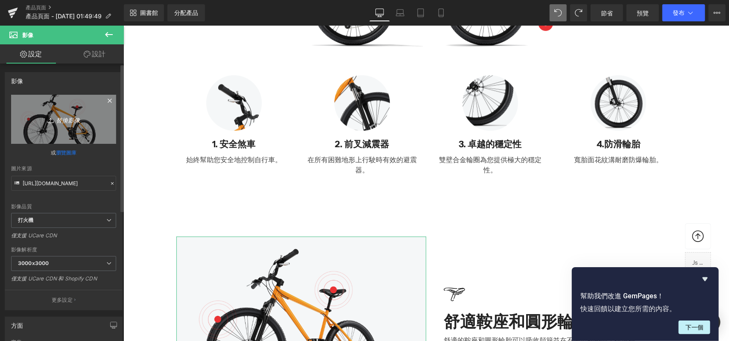
click at [74, 132] on link "替換影像" at bounding box center [63, 119] width 105 height 49
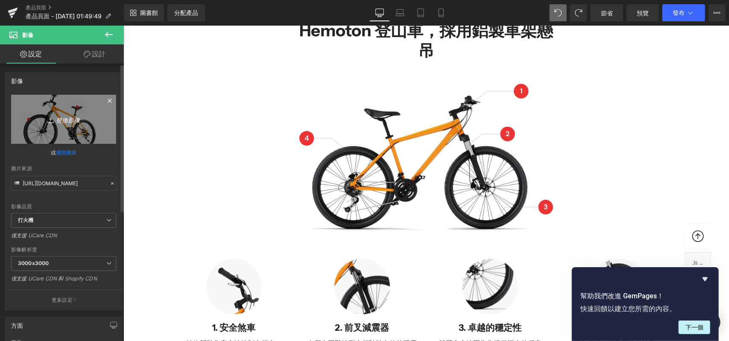
scroll to position [1163, 0]
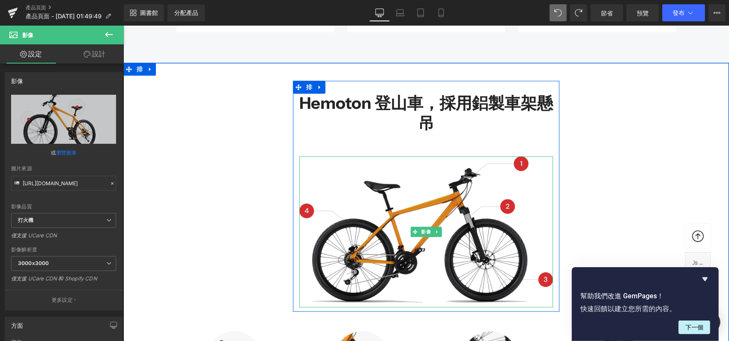
click at [414, 226] on div "影像" at bounding box center [426, 231] width 254 height 151
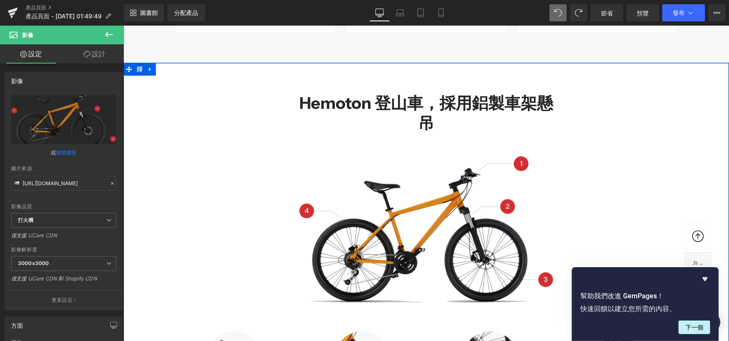
click at [398, 215] on img at bounding box center [426, 231] width 254 height 151
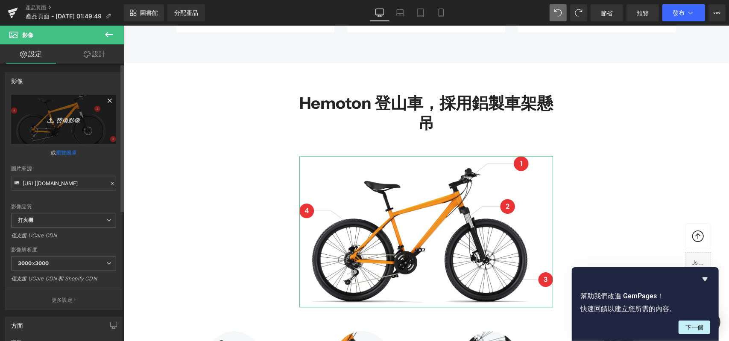
click at [65, 119] on font "替換影像" at bounding box center [68, 120] width 24 height 7
type input "C:\fakepath\2.png"
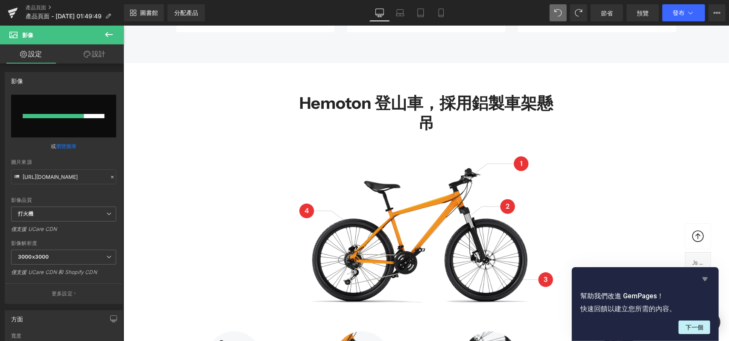
click at [707, 275] on icon "隱藏調查" at bounding box center [705, 279] width 10 height 10
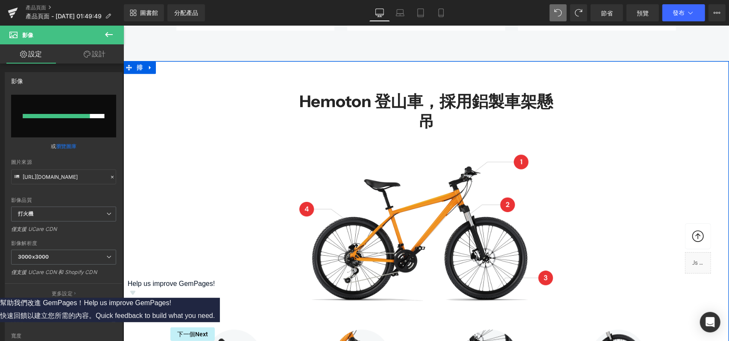
scroll to position [1248, 0]
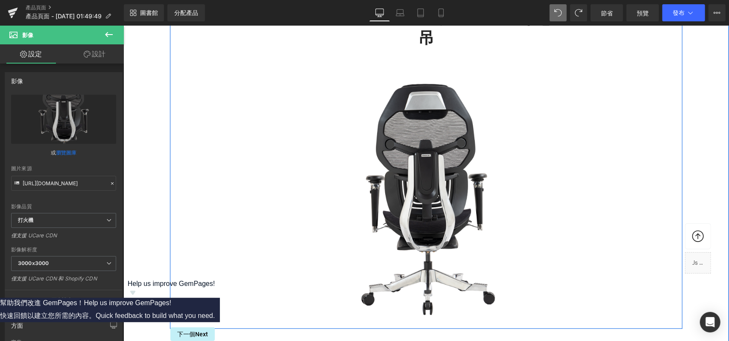
click at [156, 193] on div "Hemoton 登山車，採用鋁製車架懸吊 標題 影像 排 排 影像 1. 安全煞車 文字區塊 始終幫助您安全地控制自行車。 文字區塊 影像 2. 前叉減震器 …" at bounding box center [426, 224] width 606 height 458
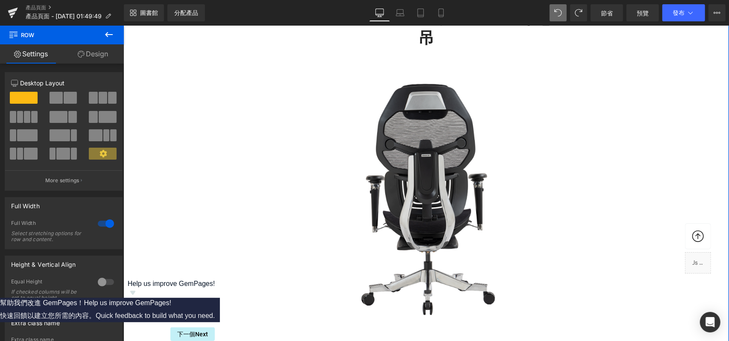
click at [396, 191] on img at bounding box center [426, 197] width 254 height 254
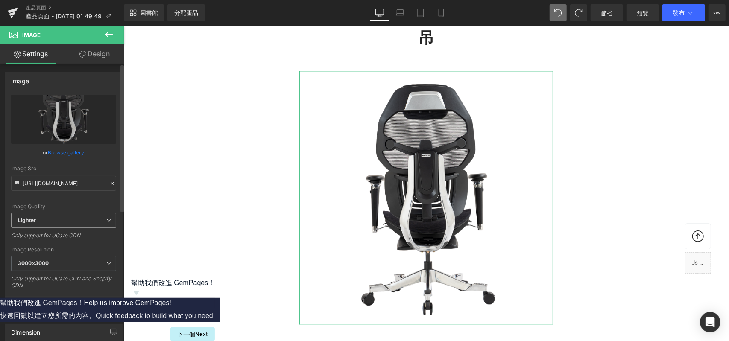
click at [70, 219] on span "Lighter" at bounding box center [63, 220] width 105 height 15
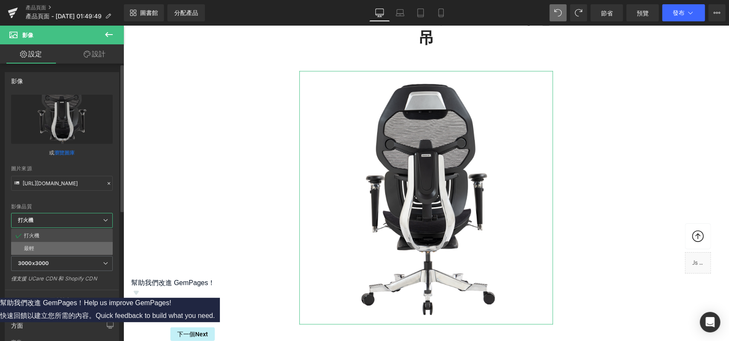
click at [53, 245] on li "最輕" at bounding box center [62, 248] width 102 height 13
click at [56, 223] on span "最輕" at bounding box center [63, 220] width 105 height 15
click at [50, 234] on li "打火機" at bounding box center [62, 235] width 102 height 13
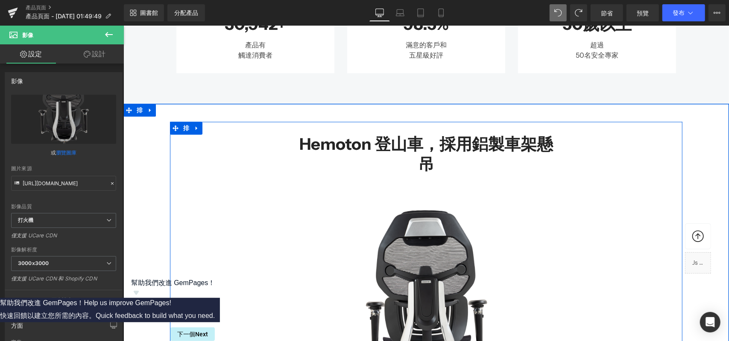
scroll to position [1077, 0]
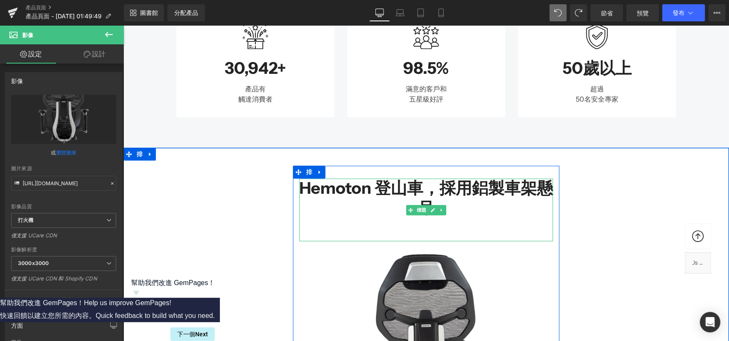
click at [373, 187] on font "Hemoton 登山車，採用鋁製車架懸吊" at bounding box center [426, 198] width 254 height 40
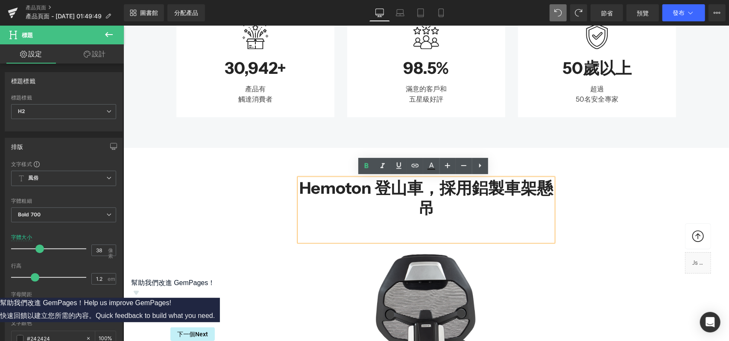
click at [395, 188] on font "Hemoton 登山車，採用鋁製車架懸吊" at bounding box center [426, 198] width 254 height 40
drag, startPoint x: 438, startPoint y: 212, endPoint x: 290, endPoint y: 175, distance: 153.2
click at [293, 175] on div "Hemoton 登山車，採用鋁製車架懸吊 標題 影像 排" at bounding box center [426, 333] width 267 height 334
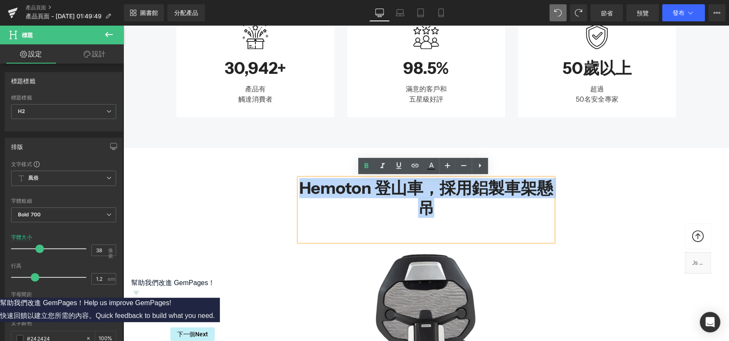
click at [226, 171] on div "Hemoton 登山車，採用鋁製車架懸吊 標題 影像 排" at bounding box center [426, 333] width 513 height 334
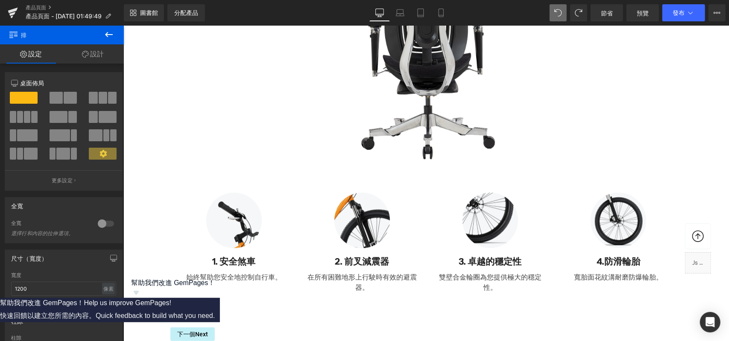
scroll to position [1419, 0]
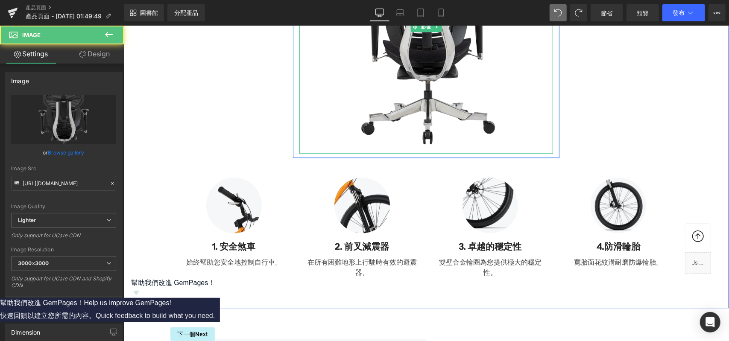
click at [425, 97] on img at bounding box center [426, 27] width 254 height 254
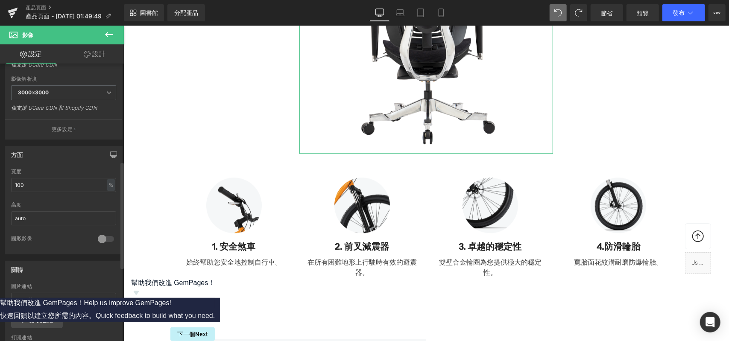
scroll to position [256, 0]
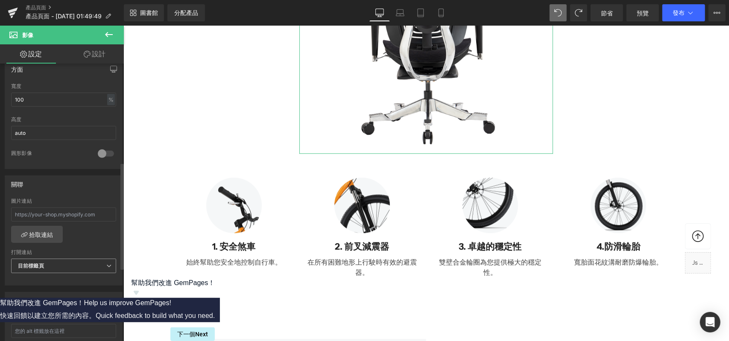
click at [58, 261] on span "目前標籤頁" at bounding box center [63, 266] width 105 height 15
click at [58, 261] on span "目前標籤頁" at bounding box center [62, 266] width 102 height 15
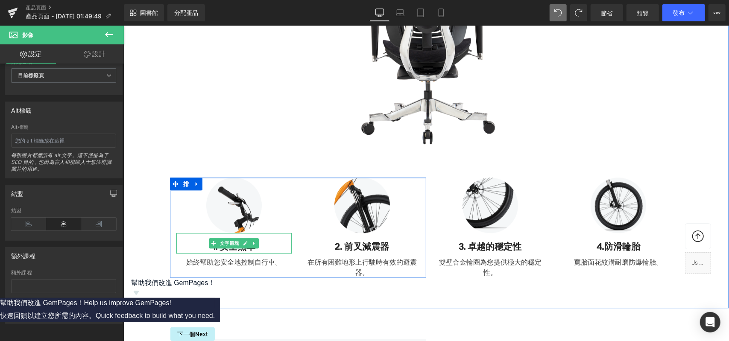
scroll to position [1334, 0]
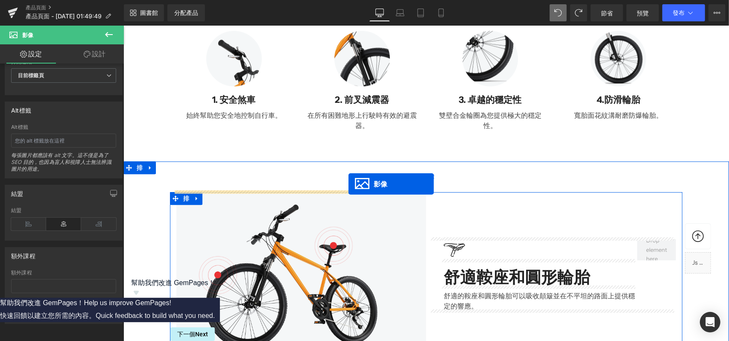
drag, startPoint x: 411, startPoint y: 110, endPoint x: 348, endPoint y: 184, distance: 96.7
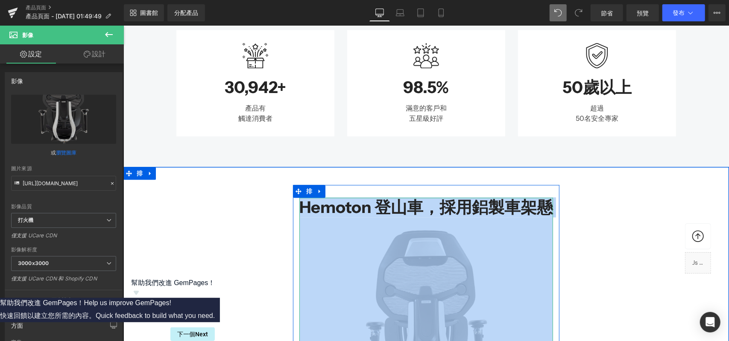
scroll to position [1077, 0]
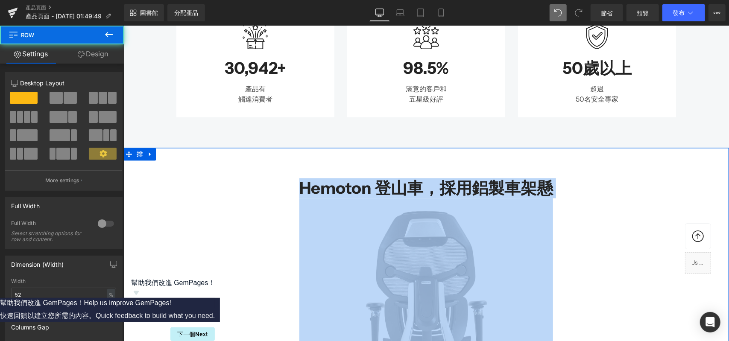
click at [555, 244] on div "Hemoton 登山車，採用鋁製車架懸 吊 標題 排" at bounding box center [426, 333] width 267 height 334
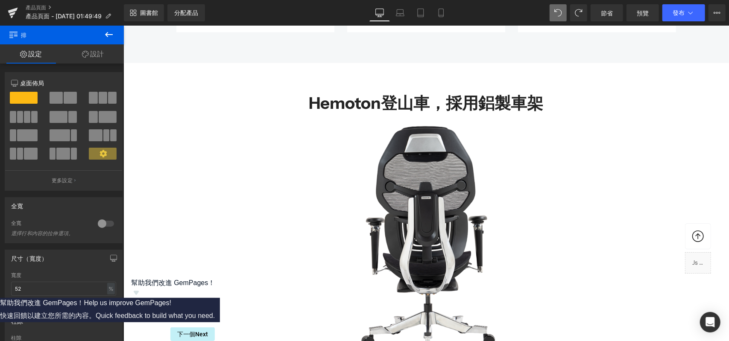
scroll to position [1439, 0]
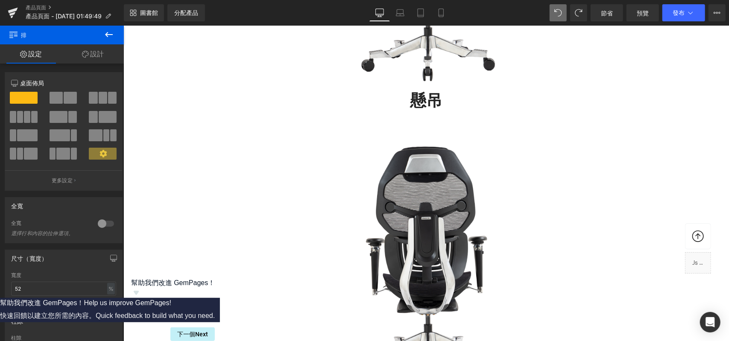
click at [557, 13] on icon at bounding box center [559, 13] width 8 height 8
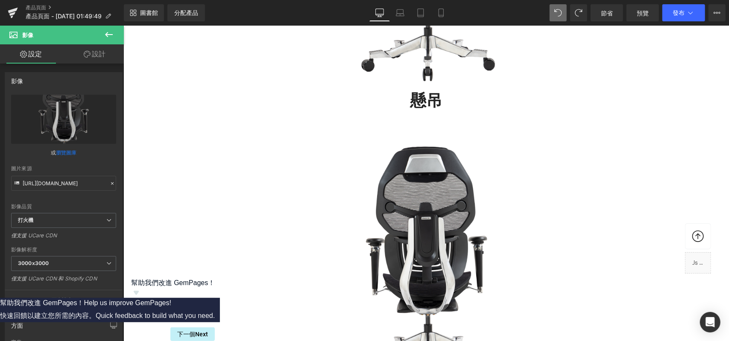
click at [557, 13] on icon at bounding box center [559, 13] width 8 height 8
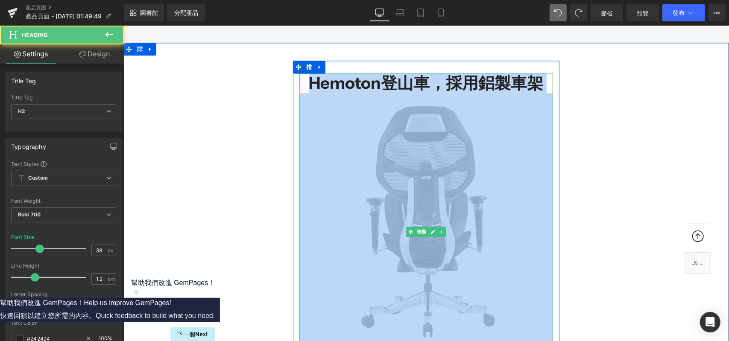
scroll to position [1354, 0]
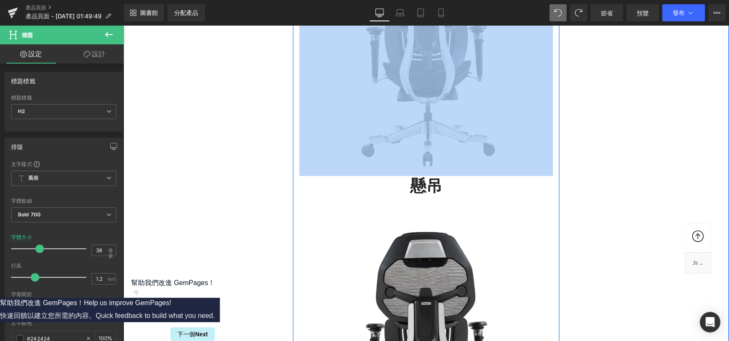
click at [437, 243] on img at bounding box center [426, 346] width 254 height 254
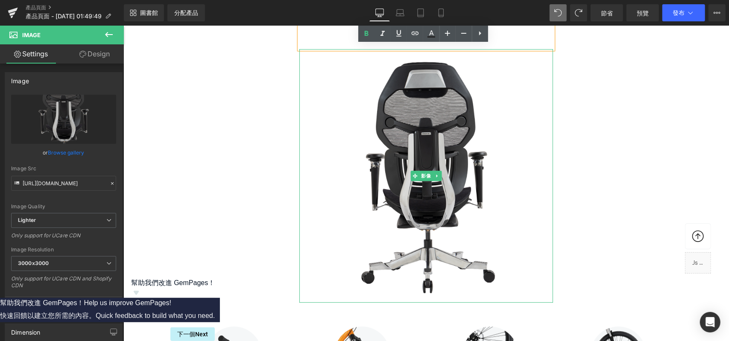
scroll to position [1525, 0]
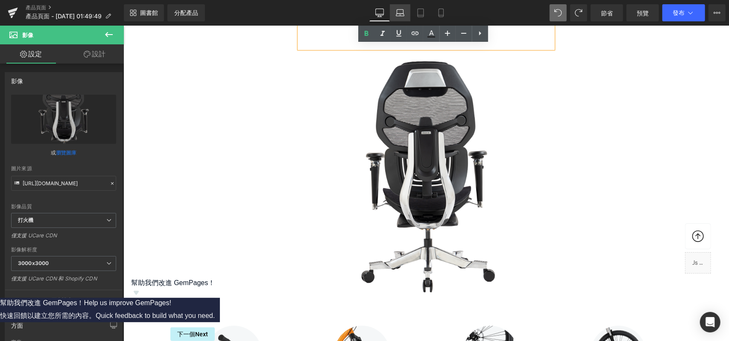
click at [404, 14] on link "筆記型電腦" at bounding box center [400, 12] width 21 height 17
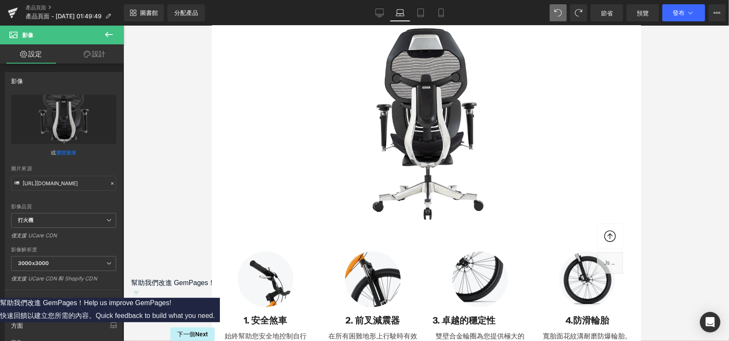
scroll to position [1406, 0]
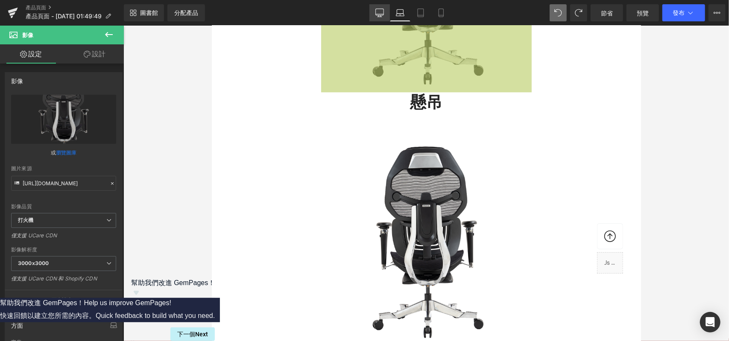
click at [383, 11] on icon at bounding box center [380, 13] width 9 height 9
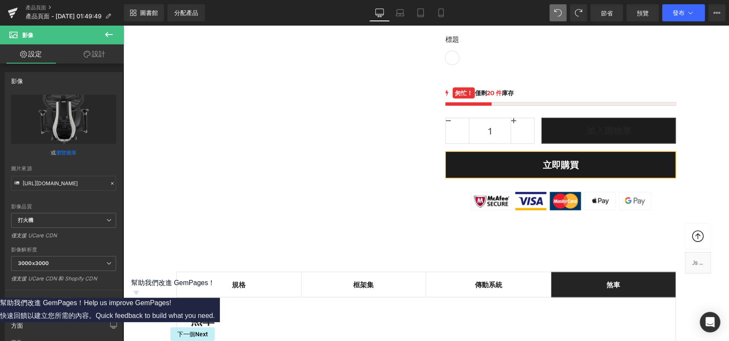
scroll to position [414, 0]
